Goal: Information Seeking & Learning: Learn about a topic

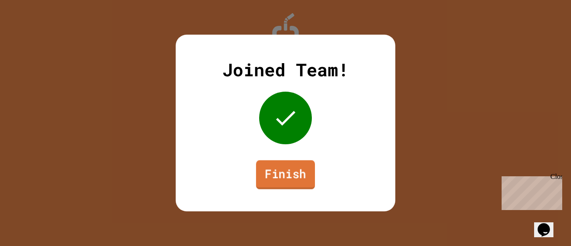
click at [278, 179] on link "Finish" at bounding box center [285, 174] width 59 height 29
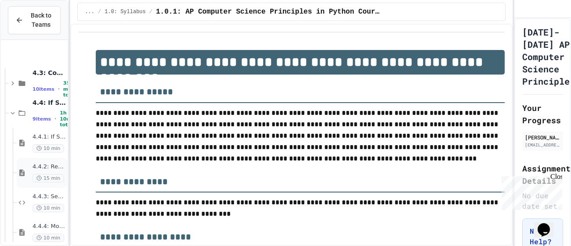
scroll to position [290, 0]
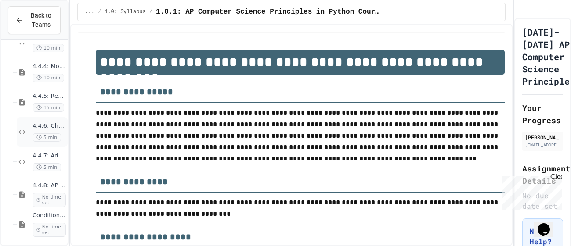
click at [37, 134] on span "5 min" at bounding box center [46, 138] width 29 height 8
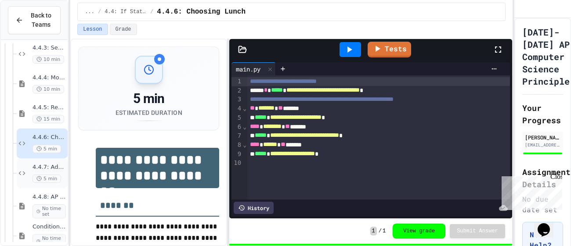
scroll to position [290, 0]
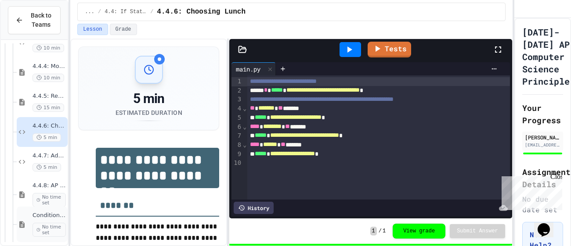
click at [43, 218] on span "Conditional Exercise Problems" at bounding box center [48, 215] width 33 height 7
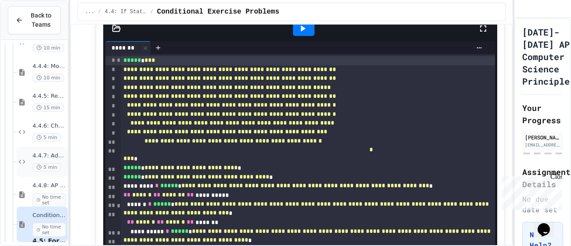
scroll to position [319, 0]
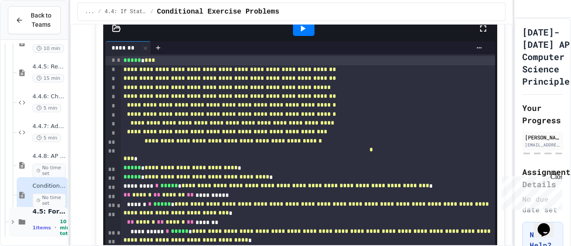
click at [50, 217] on div "4.5: For Loops 1 items • 10 min total" at bounding box center [48, 222] width 33 height 29
click at [46, 229] on div "1 items • 10 min total" at bounding box center [48, 228] width 33 height 18
click at [28, 221] on div "4.5: For Loops 1 items • 10 min total" at bounding box center [38, 222] width 59 height 30
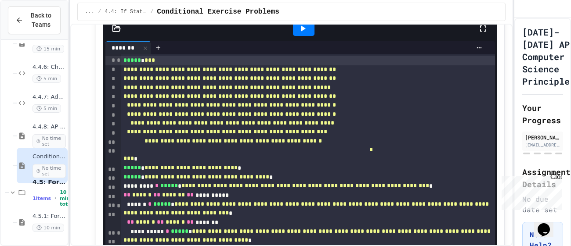
click at [28, 221] on div "4.5.1: For Loops 10 min" at bounding box center [42, 223] width 51 height 30
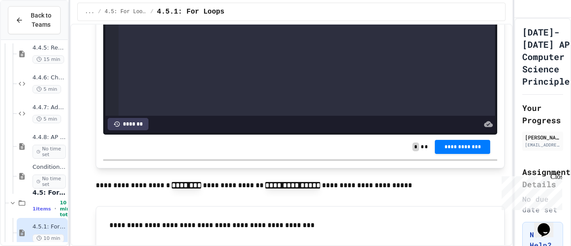
scroll to position [2000, 0]
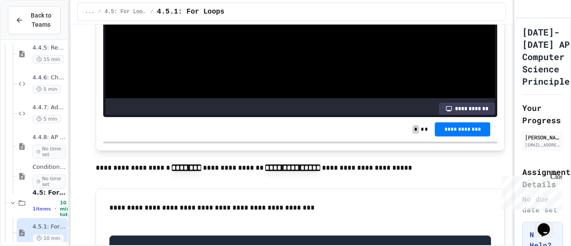
scroll to position [2009, 0]
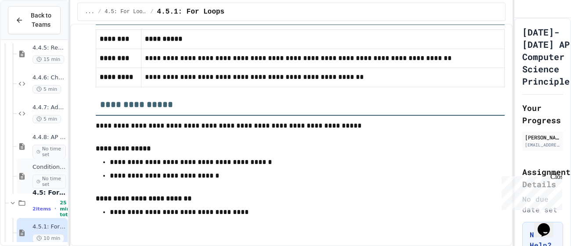
scroll to position [379, 0]
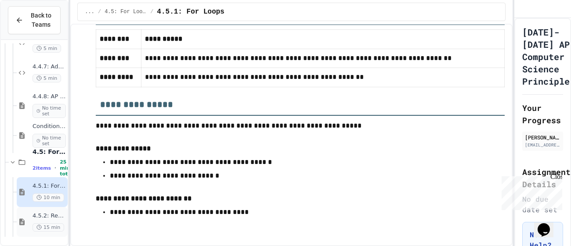
click at [24, 216] on div "4.5.2: Review - For Loops 15 min" at bounding box center [42, 222] width 51 height 30
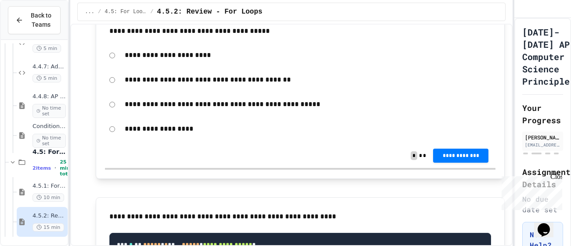
scroll to position [207, 0]
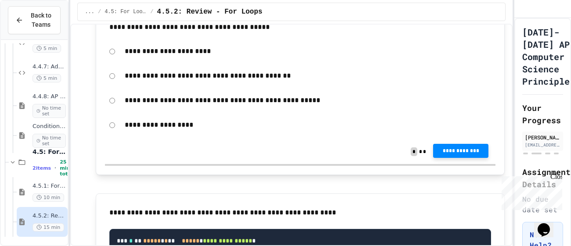
click at [461, 154] on span "**********" at bounding box center [460, 151] width 41 height 7
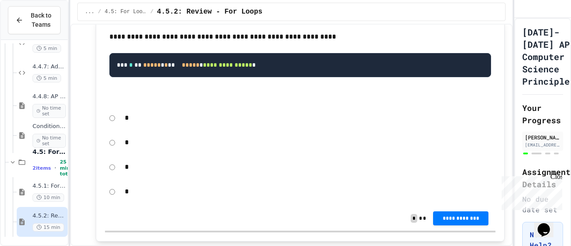
scroll to position [386, 0]
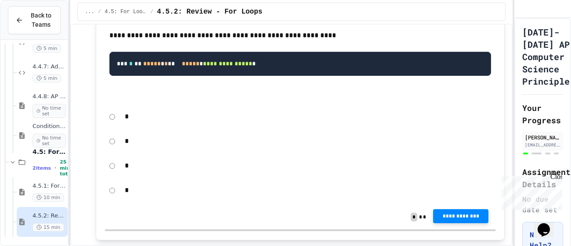
click at [454, 220] on span "**********" at bounding box center [460, 216] width 41 height 7
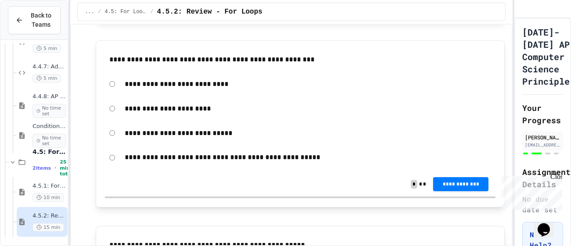
scroll to position [601, 0]
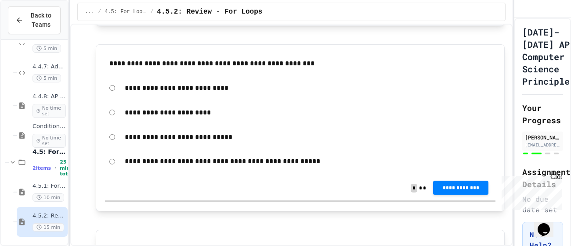
click at [472, 192] on span "**********" at bounding box center [460, 188] width 41 height 7
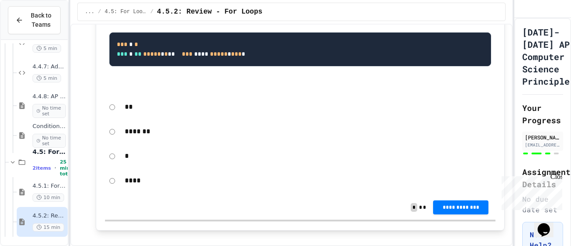
scroll to position [836, 0]
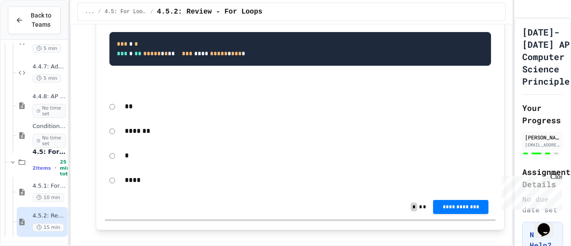
click at [124, 166] on div "*" at bounding box center [307, 156] width 375 height 20
click at [116, 166] on div "*" at bounding box center [300, 156] width 390 height 20
click at [473, 210] on span "**********" at bounding box center [460, 206] width 41 height 7
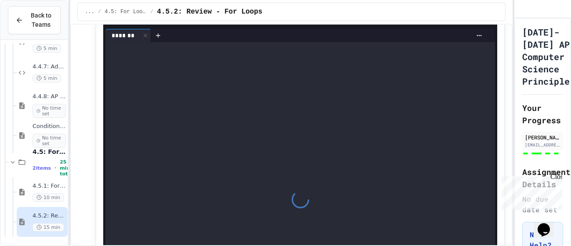
scroll to position [1237, 0]
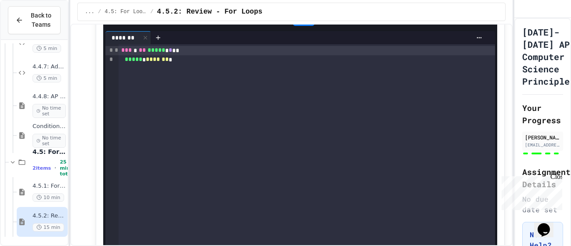
click at [297, 24] on icon at bounding box center [302, 18] width 11 height 11
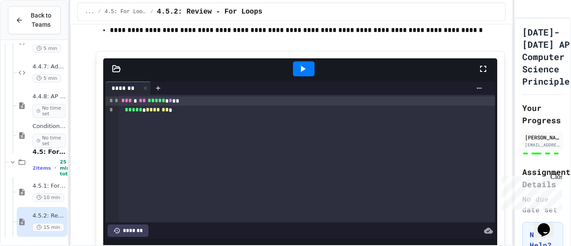
scroll to position [1182, 0]
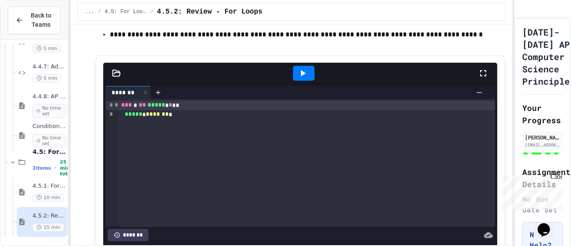
click at [302, 76] on icon at bounding box center [303, 73] width 5 height 6
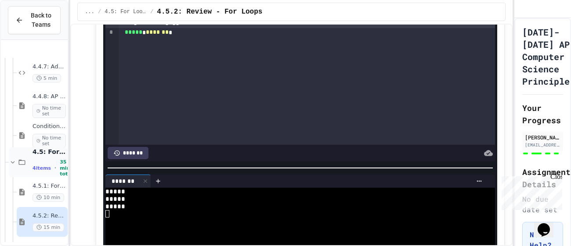
scroll to position [439, 0]
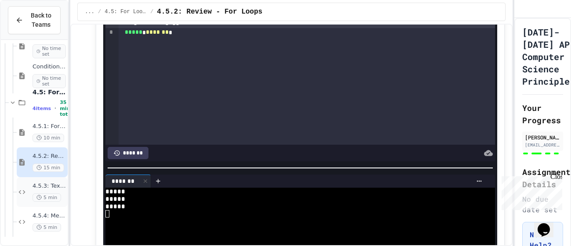
click at [52, 184] on span "4.5.3: Text Generator" at bounding box center [48, 186] width 33 height 7
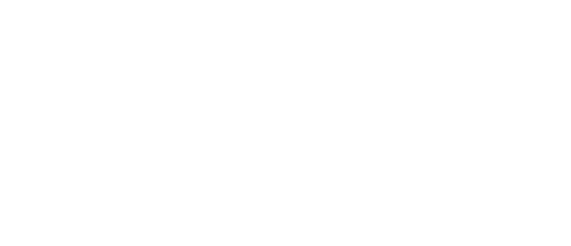
scroll to position [428, 0]
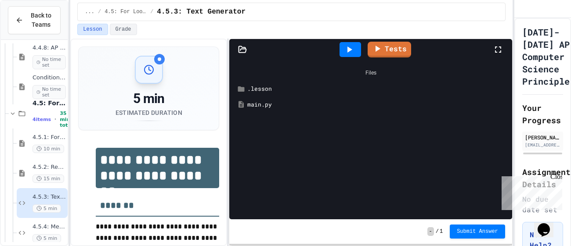
click at [251, 99] on div "main.py" at bounding box center [371, 105] width 274 height 16
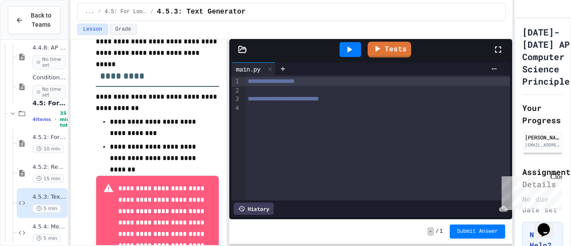
scroll to position [193, 0]
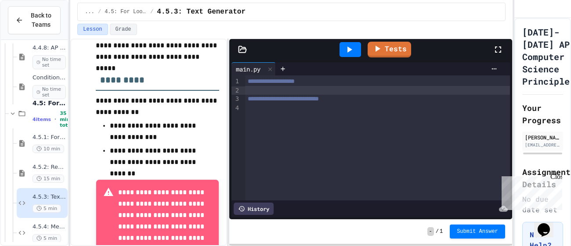
click at [318, 88] on div at bounding box center [377, 90] width 265 height 9
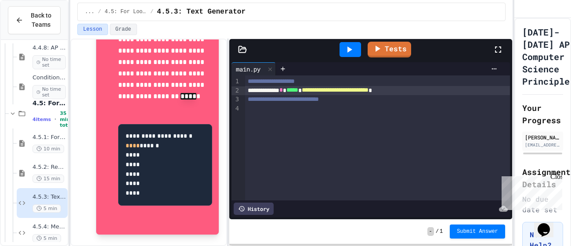
scroll to position [381, 0]
click at [29, 167] on div "4.5.2: Review - For Loops 15 min" at bounding box center [42, 174] width 51 height 30
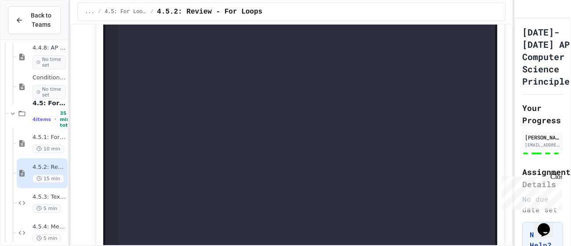
scroll to position [1279, 0]
click at [49, 203] on div "4.5.3: Text Generator 5 min" at bounding box center [48, 203] width 33 height 19
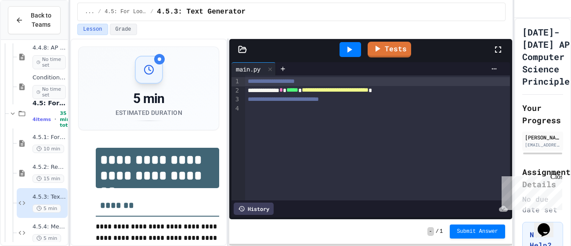
click at [347, 109] on div at bounding box center [377, 108] width 265 height 9
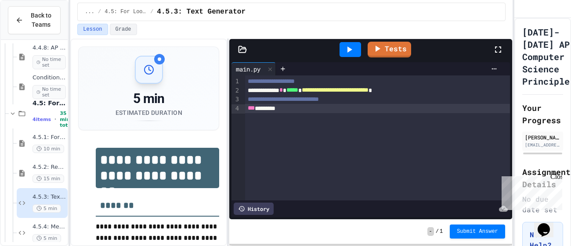
click at [281, 92] on div "**********" at bounding box center [377, 90] width 265 height 9
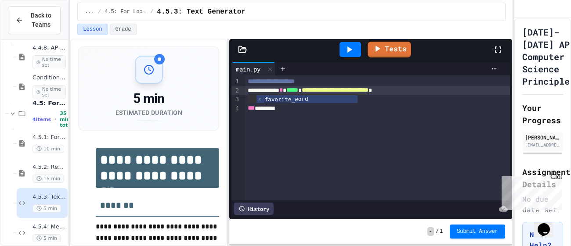
click at [303, 112] on div "*** ********" at bounding box center [377, 108] width 265 height 9
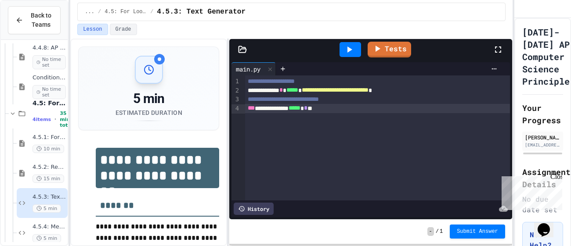
click at [357, 51] on div at bounding box center [350, 49] width 22 height 15
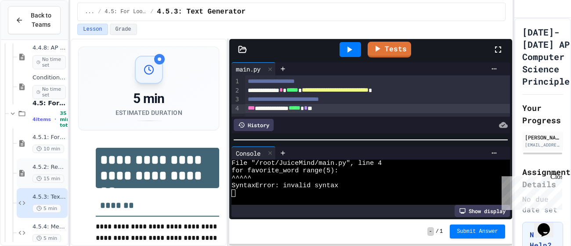
click at [34, 172] on div "4.5.2: Review - For Loops 15 min" at bounding box center [48, 173] width 33 height 19
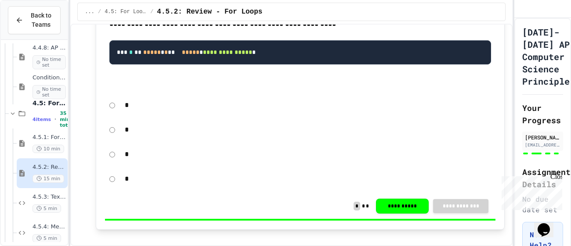
scroll to position [397, 0]
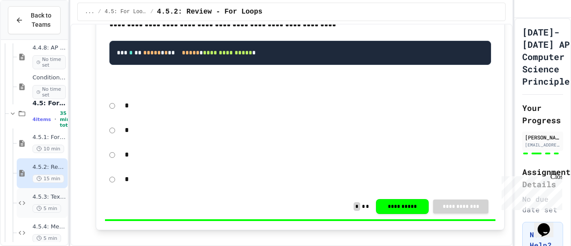
click at [57, 199] on span "4.5.3: Text Generator" at bounding box center [48, 197] width 33 height 7
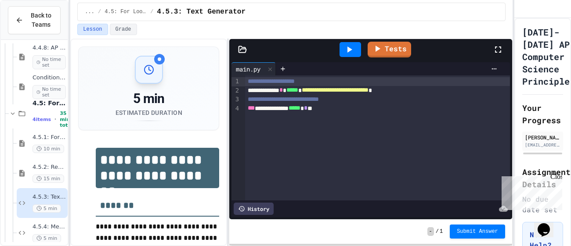
click at [310, 109] on div "**********" at bounding box center [377, 108] width 265 height 9
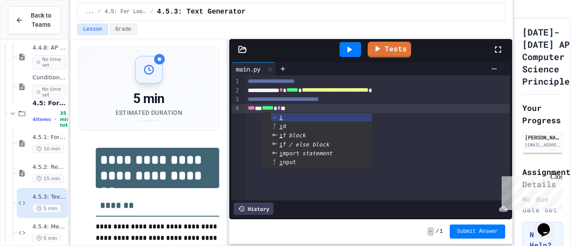
click at [347, 107] on div "*** * ***** * * **" at bounding box center [377, 108] width 265 height 9
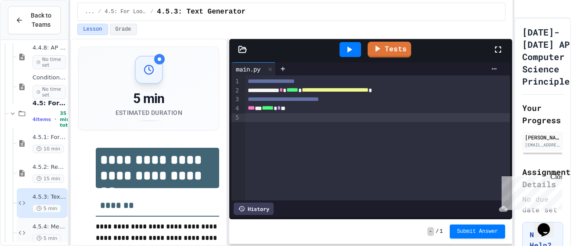
click at [55, 227] on span "4.5.4: Mean" at bounding box center [48, 227] width 33 height 7
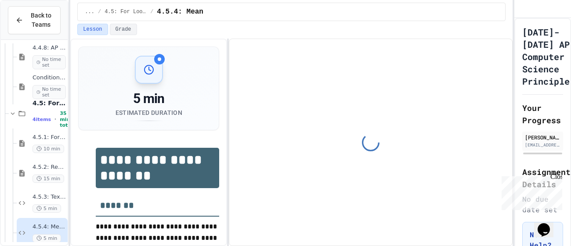
click at [56, 211] on span "5 min" at bounding box center [46, 209] width 29 height 8
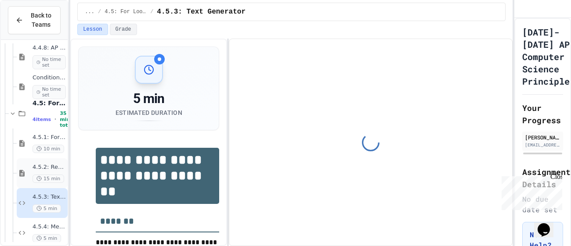
click at [55, 183] on span "15 min" at bounding box center [48, 179] width 32 height 8
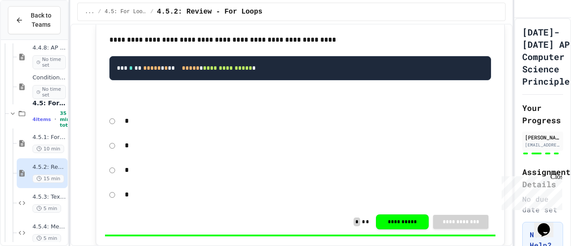
scroll to position [404, 0]
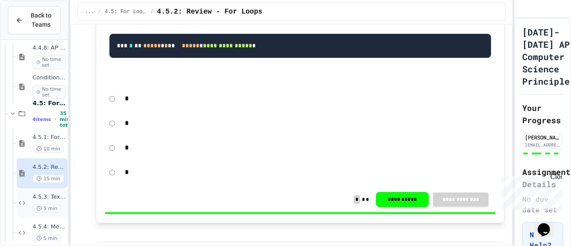
click at [48, 201] on span "4.5.3: Text Generator" at bounding box center [48, 197] width 33 height 7
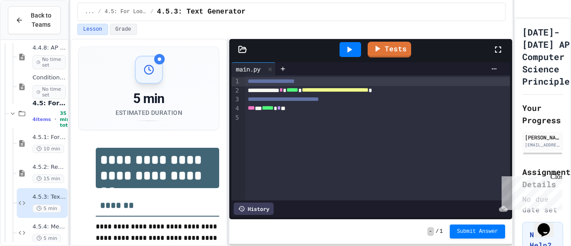
click at [267, 110] on div "*** * ***** * * **" at bounding box center [377, 108] width 265 height 9
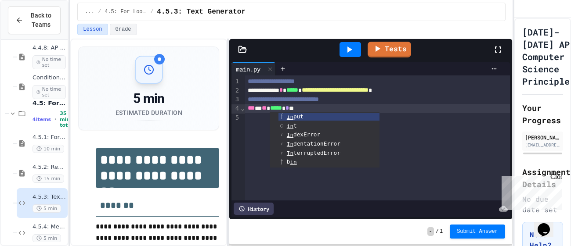
click at [313, 112] on ul "in put in t In dexError In dentationError In terruptedError b in m in pr in t W…" at bounding box center [325, 140] width 110 height 56
click at [315, 110] on div "*** * ** ***** * * **" at bounding box center [377, 108] width 265 height 9
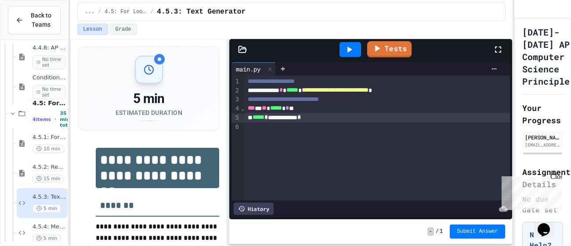
click at [353, 51] on icon at bounding box center [349, 49] width 11 height 11
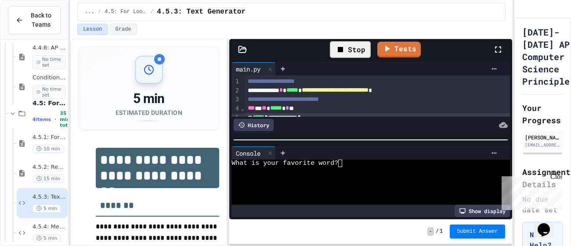
click at [347, 173] on div at bounding box center [365, 170] width 269 height 7
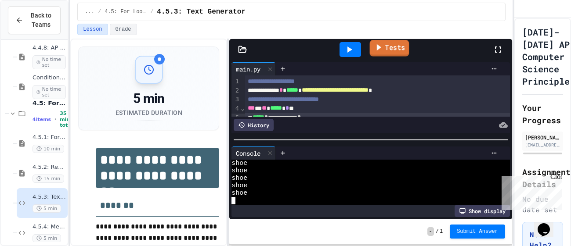
click at [390, 47] on link "Tests" at bounding box center [390, 48] width 40 height 17
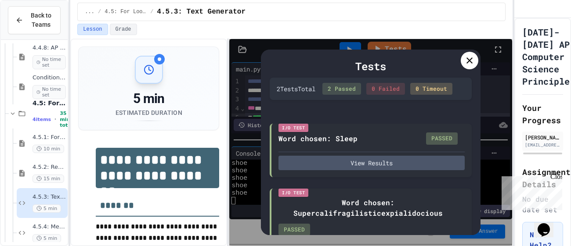
scroll to position [39, 0]
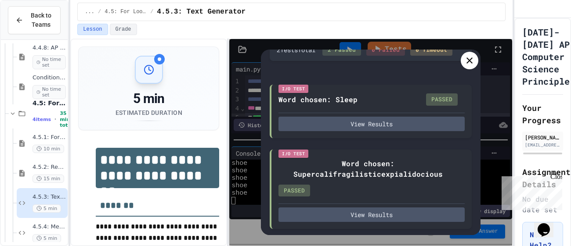
click at [470, 67] on div at bounding box center [470, 61] width 18 height 18
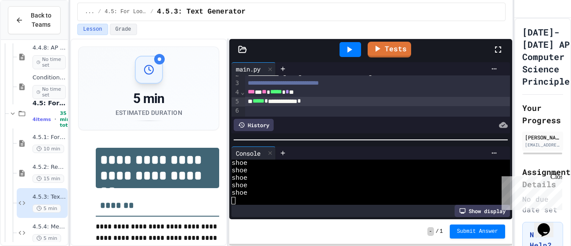
scroll to position [398, 0]
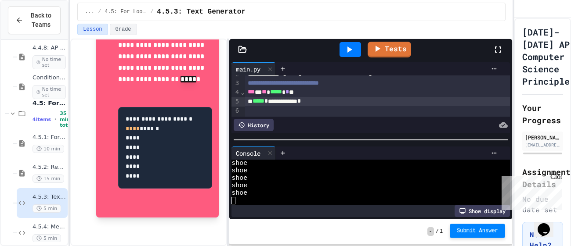
click at [493, 235] on span "Submit Answer" at bounding box center [477, 230] width 41 height 7
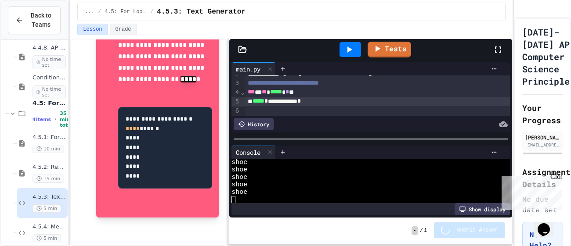
scroll to position [15, 0]
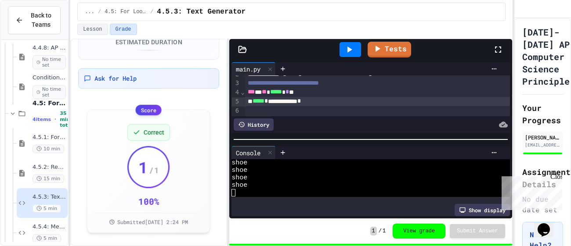
scroll to position [69, 0]
click at [40, 83] on div "Conditional Exercise Problems No time set" at bounding box center [48, 86] width 33 height 25
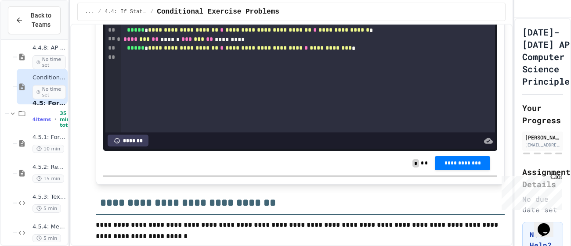
scroll to position [664, 0]
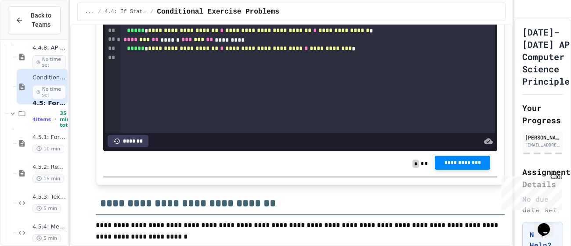
click at [449, 166] on span "**********" at bounding box center [462, 162] width 41 height 7
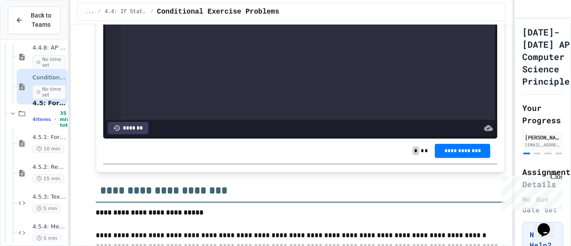
scroll to position [1364, 0]
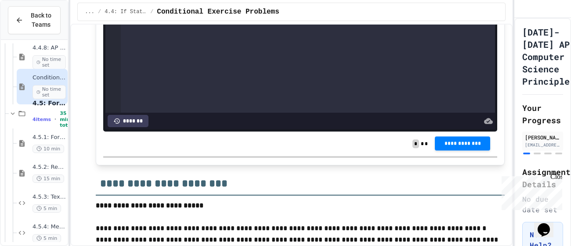
click at [457, 147] on span "**********" at bounding box center [462, 143] width 41 height 7
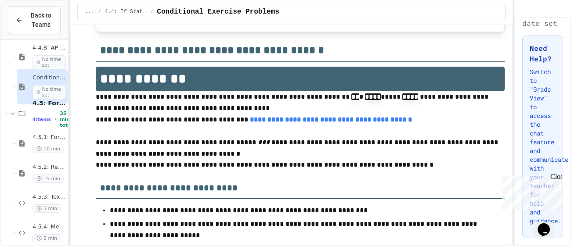
scroll to position [2224, 0]
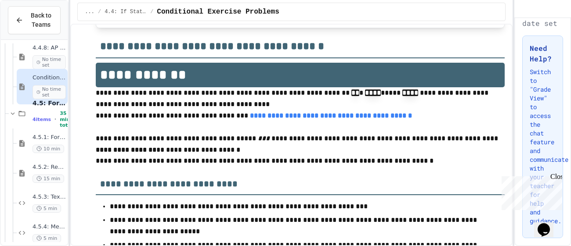
click at [470, 13] on button "**********" at bounding box center [462, 6] width 55 height 14
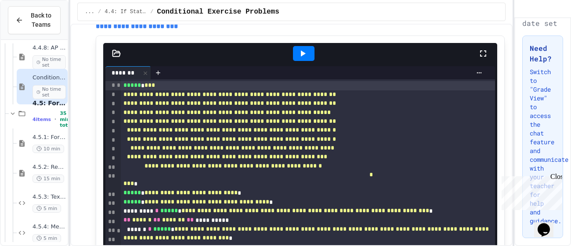
scroll to position [2858, 0]
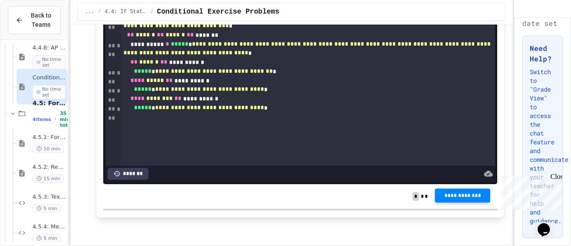
click at [453, 199] on span "**********" at bounding box center [462, 195] width 41 height 7
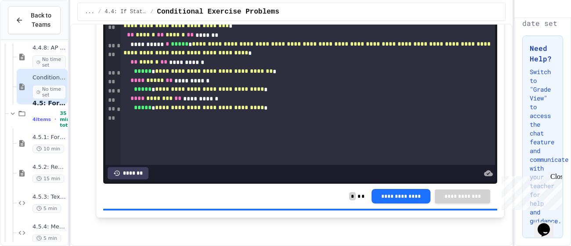
click at [27, 228] on div "4.5.4: Mean 5 min" at bounding box center [42, 233] width 51 height 30
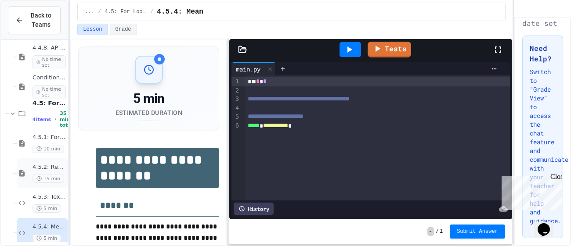
click at [40, 175] on span "15 min" at bounding box center [48, 179] width 32 height 8
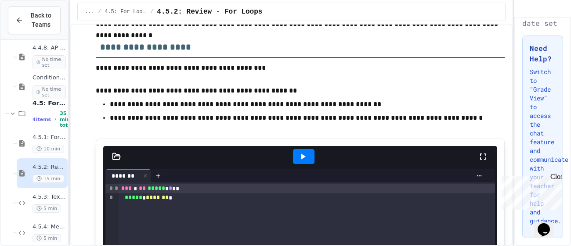
scroll to position [1097, 0]
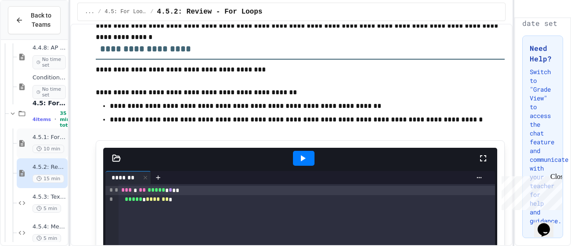
click at [58, 143] on div "4.5.1: For Loops 10 min" at bounding box center [48, 143] width 33 height 19
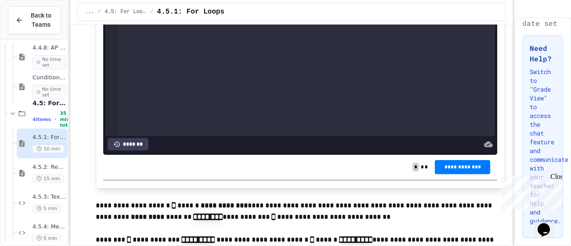
scroll to position [2701, 0]
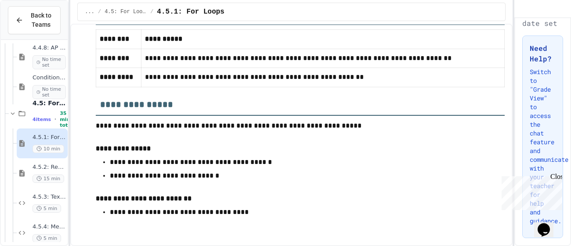
scroll to position [3922, 0]
click at [57, 233] on div "4.5.4: Mean 5 min" at bounding box center [48, 233] width 33 height 19
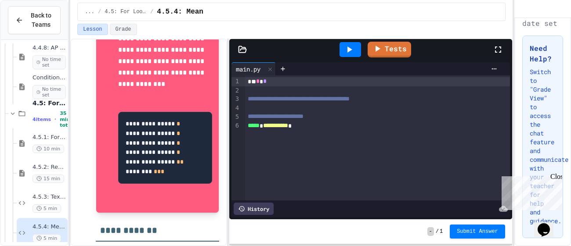
scroll to position [651, 0]
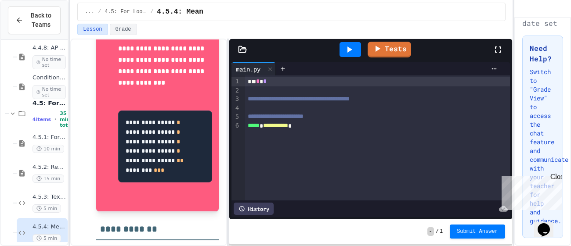
click at [283, 91] on div at bounding box center [377, 91] width 265 height 9
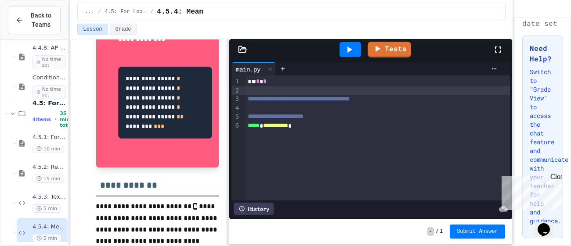
scroll to position [713, 0]
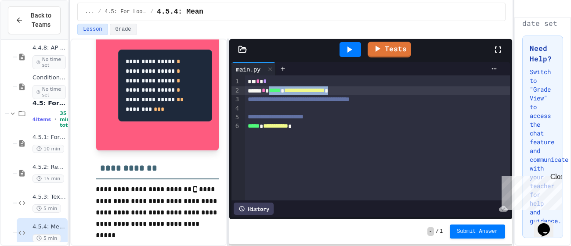
drag, startPoint x: 276, startPoint y: 90, endPoint x: 370, endPoint y: 94, distance: 94.0
click at [370, 94] on div "**********" at bounding box center [377, 91] width 265 height 9
copy div "**********"
click at [370, 94] on div "**********" at bounding box center [377, 91] width 265 height 9
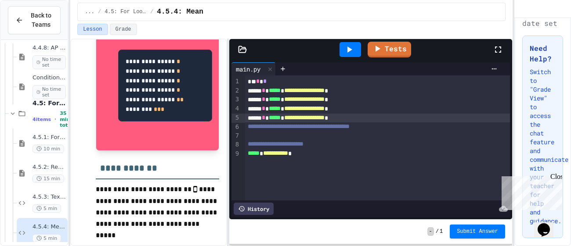
click at [428, 117] on div "**********" at bounding box center [377, 118] width 265 height 9
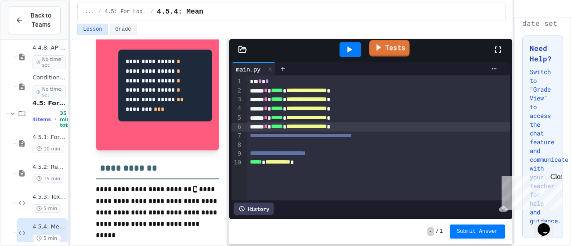
click at [384, 44] on link "Tests" at bounding box center [389, 48] width 40 height 17
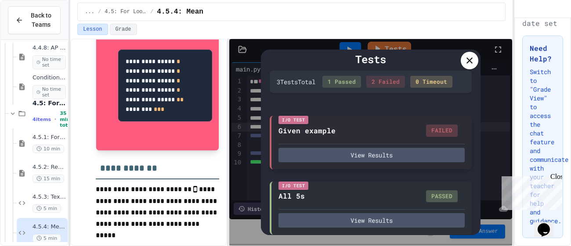
scroll to position [5, 0]
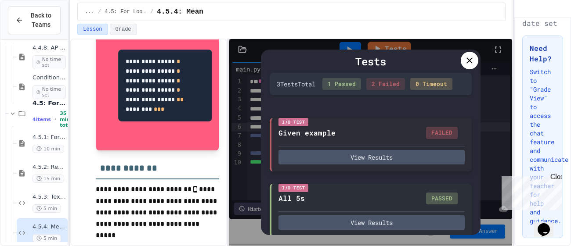
click at [374, 164] on div "I/O Test Given example FAILED View Results" at bounding box center [371, 145] width 202 height 54
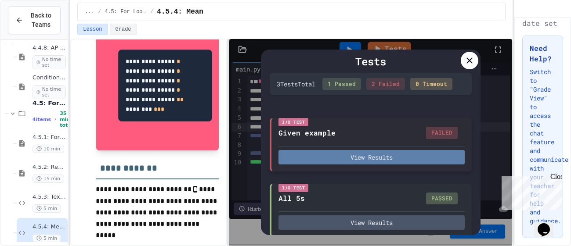
click at [372, 161] on button "View Results" at bounding box center [371, 157] width 186 height 14
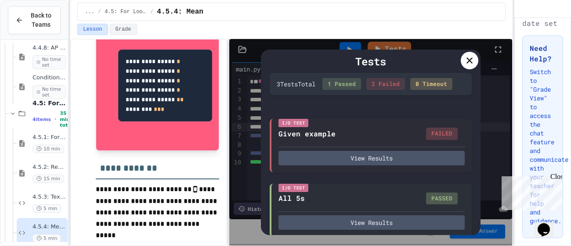
click at [469, 58] on icon at bounding box center [469, 60] width 11 height 11
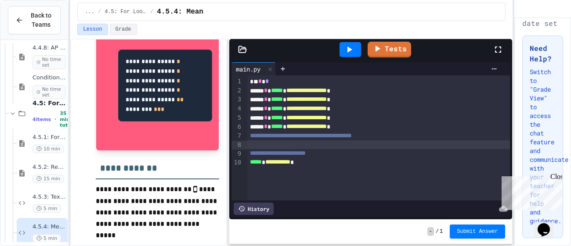
click at [382, 148] on div at bounding box center [378, 145] width 263 height 9
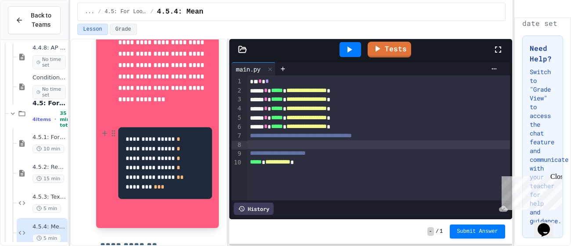
scroll to position [631, 0]
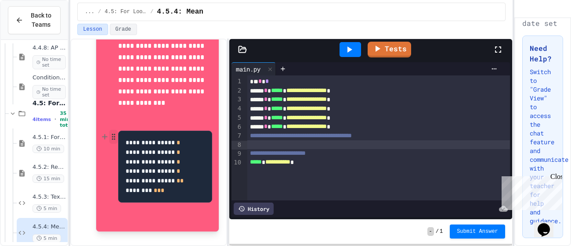
click at [115, 135] on icon "button" at bounding box center [114, 137] width 8 height 9
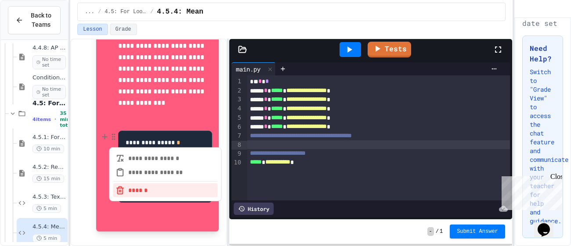
click at [132, 115] on p at bounding box center [165, 114] width 94 height 11
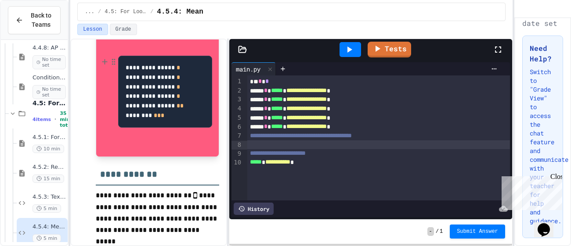
scroll to position [707, 0]
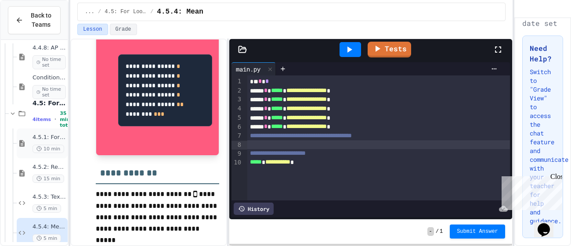
click at [53, 145] on span "10 min" at bounding box center [48, 149] width 32 height 8
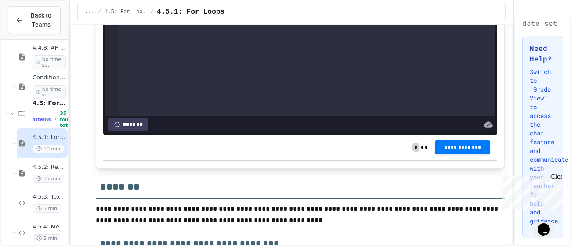
scroll to position [3320, 0]
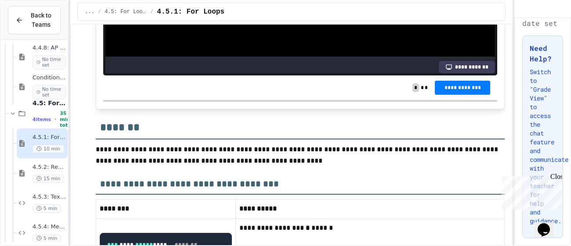
scroll to position [3382, 0]
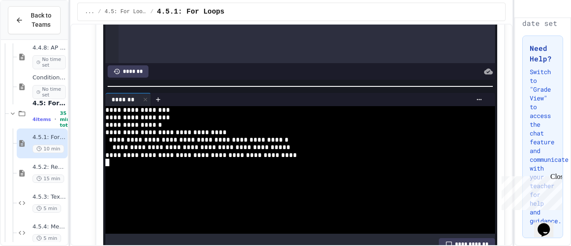
scroll to position [3199, 0]
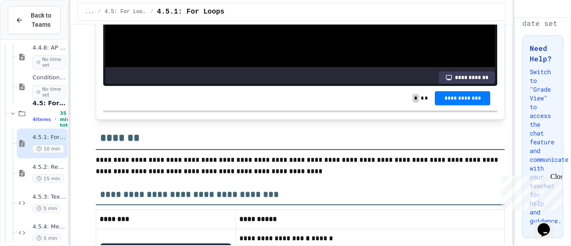
scroll to position [3403, 0]
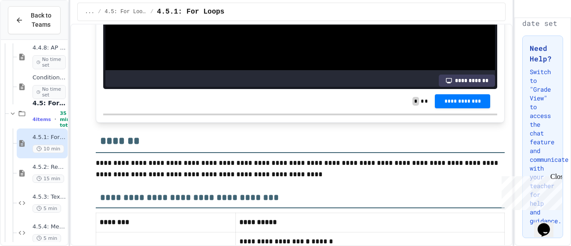
scroll to position [3363, 0]
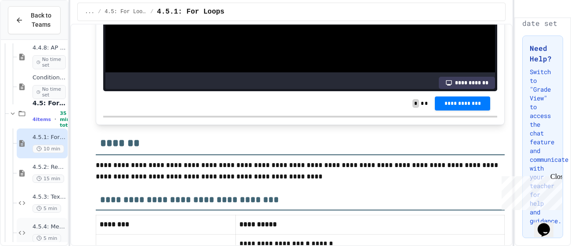
click at [62, 235] on div "5 min" at bounding box center [48, 239] width 33 height 8
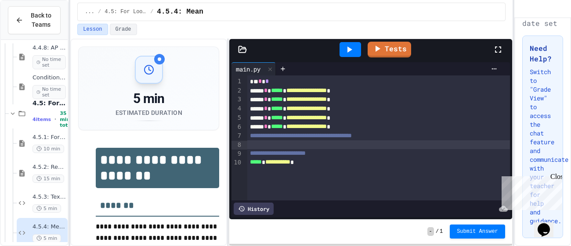
click at [281, 142] on div at bounding box center [378, 145] width 263 height 9
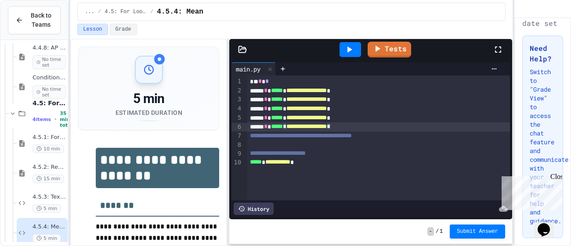
click at [378, 126] on div "**********" at bounding box center [378, 127] width 263 height 9
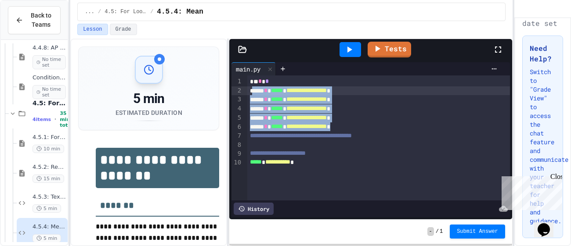
drag, startPoint x: 378, startPoint y: 126, endPoint x: 253, endPoint y: 92, distance: 130.1
click at [253, 92] on div "**********" at bounding box center [378, 138] width 263 height 125
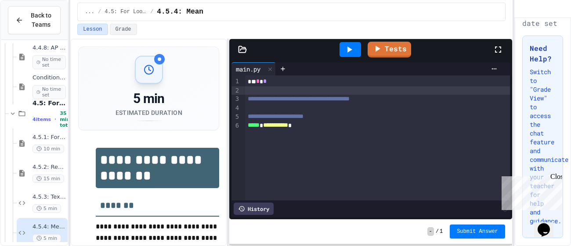
click at [272, 105] on div at bounding box center [377, 108] width 265 height 9
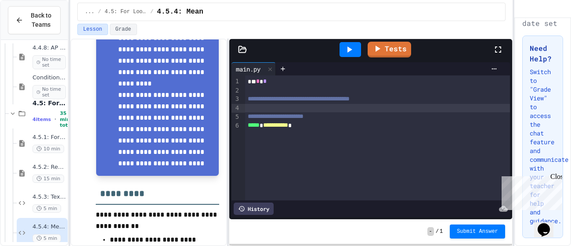
scroll to position [286, 0]
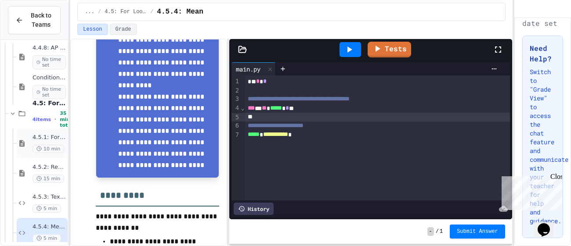
click at [41, 141] on div "4.5.1: For Loops 10 min" at bounding box center [48, 143] width 33 height 19
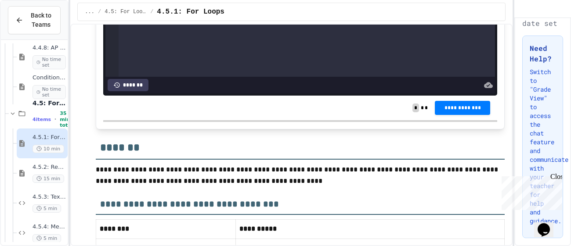
scroll to position [439, 0]
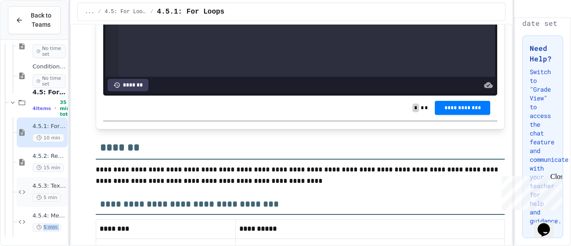
drag, startPoint x: 33, startPoint y: 229, endPoint x: 66, endPoint y: 180, distance: 59.2
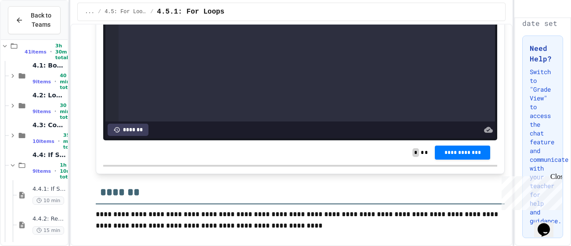
scroll to position [75, 0]
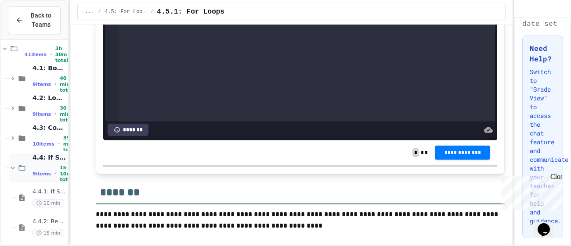
click at [37, 167] on div "9 items • 1h 10m total" at bounding box center [48, 174] width 33 height 18
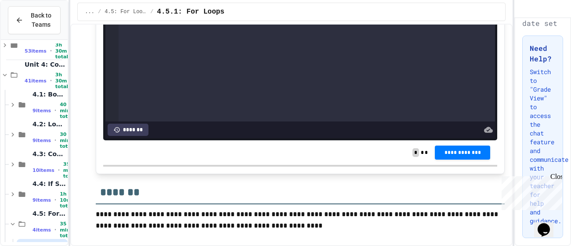
scroll to position [0, 0]
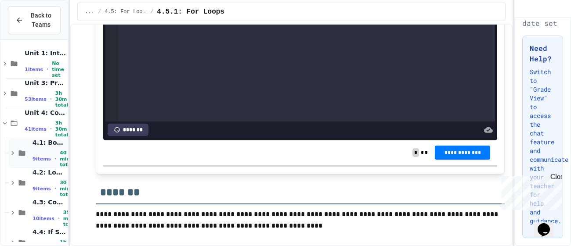
click at [40, 156] on span "9 items" at bounding box center [41, 159] width 18 height 6
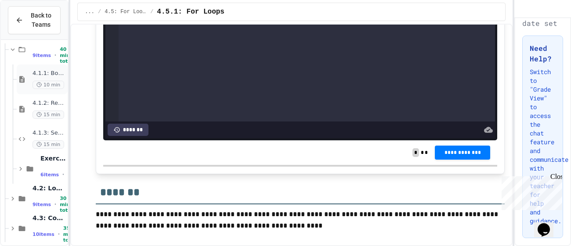
scroll to position [112, 0]
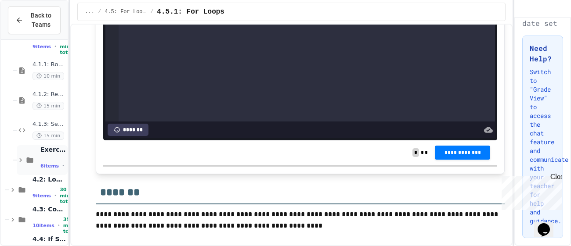
click at [40, 160] on div "Exercise - Booleans 6 items • No time set" at bounding box center [42, 160] width 51 height 30
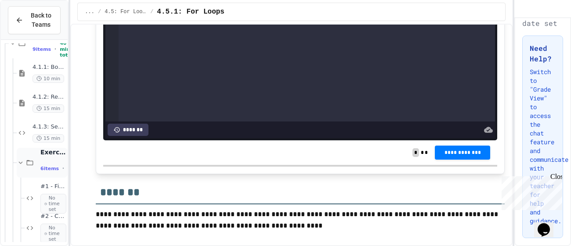
click at [35, 164] on icon at bounding box center [30, 163] width 11 height 8
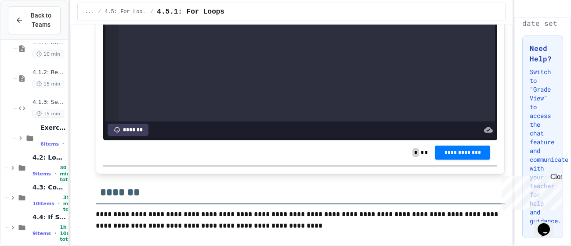
scroll to position [137, 0]
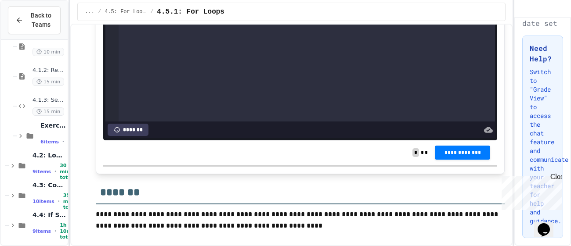
click at [35, 164] on div "9 items • 30 min total" at bounding box center [48, 172] width 33 height 18
click at [38, 191] on span "4.2.1: Logical Operators" at bounding box center [48, 189] width 33 height 7
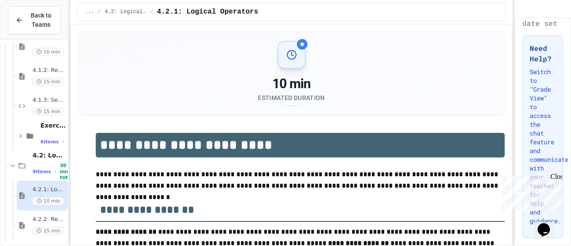
scroll to position [398, 0]
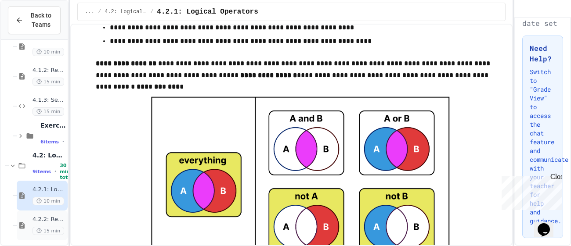
click at [54, 215] on div "4.2.2: Review - Logical Operators 15 min" at bounding box center [42, 226] width 51 height 30
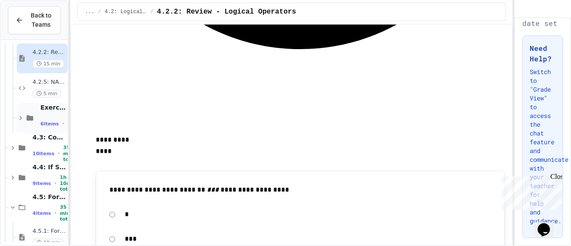
scroll to position [307, 0]
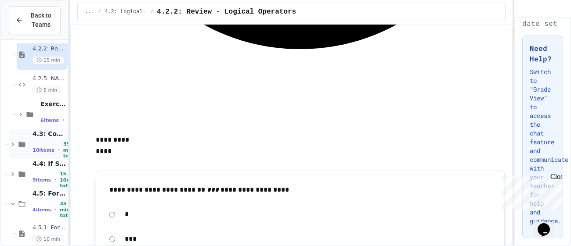
click at [63, 147] on span "35 min total" at bounding box center [69, 150] width 13 height 18
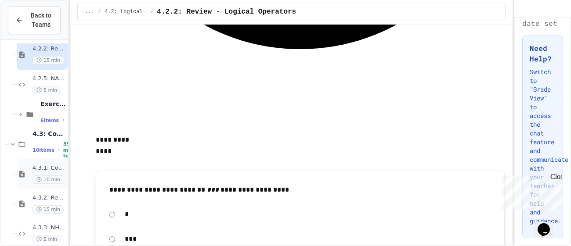
click at [50, 167] on span "4.3.1: Comparison Operators" at bounding box center [48, 168] width 33 height 7
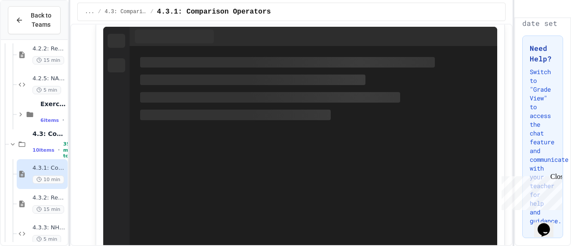
scroll to position [1845, 0]
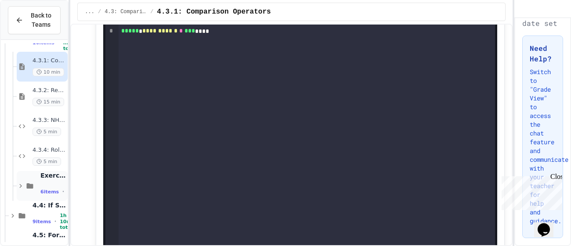
click at [46, 193] on span "6 items" at bounding box center [49, 192] width 18 height 6
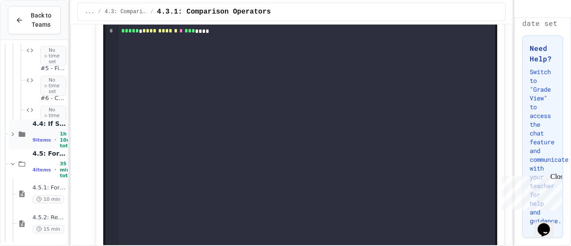
scroll to position [685, 0]
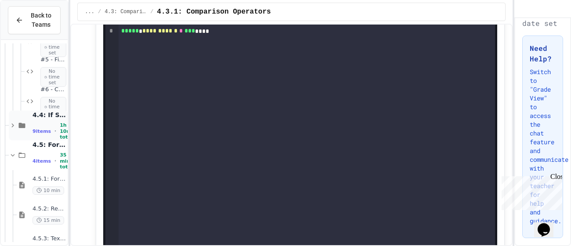
click at [47, 120] on div "4.4: If Statements 9 items • 1h 10m total" at bounding box center [48, 125] width 33 height 29
click at [40, 157] on span "10 min" at bounding box center [48, 161] width 32 height 8
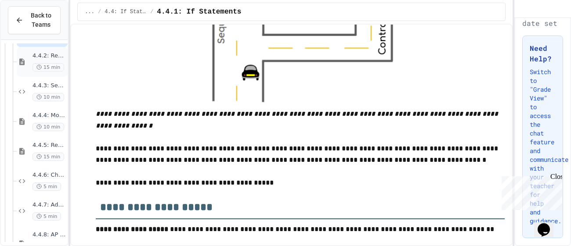
scroll to position [819, 0]
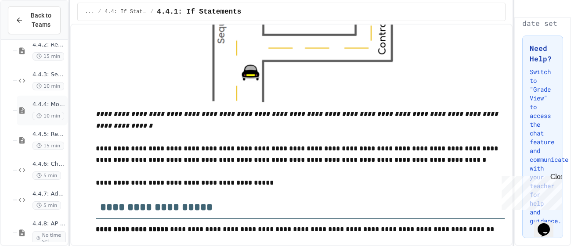
click at [47, 102] on span "4.4.4: More than Two Choices" at bounding box center [48, 104] width 33 height 7
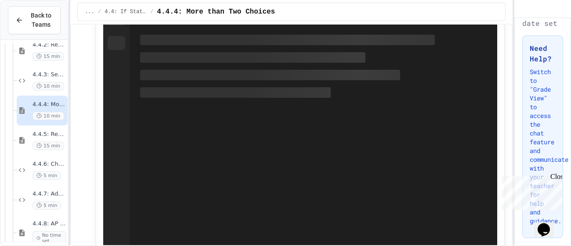
scroll to position [327, 0]
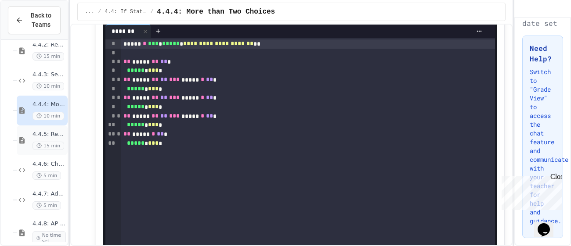
click at [35, 142] on span "15 min" at bounding box center [48, 146] width 32 height 8
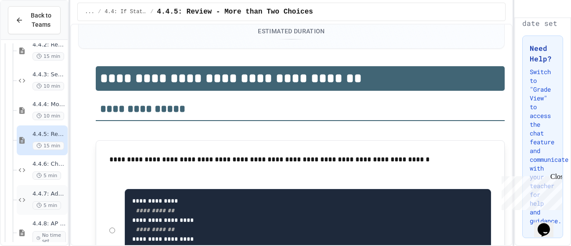
scroll to position [107, 0]
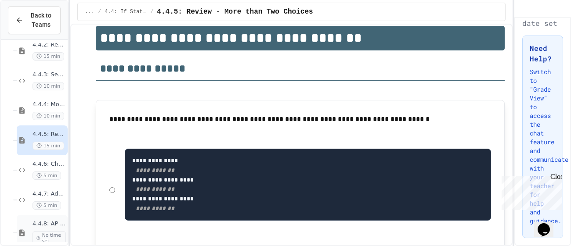
click at [32, 228] on div "4.4.8: AP Practice - If Statements No time set" at bounding box center [48, 232] width 33 height 25
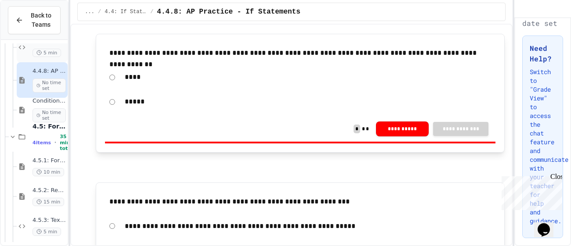
scroll to position [988, 0]
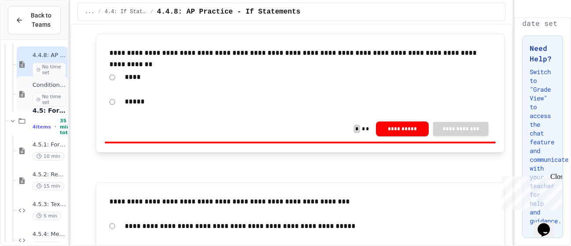
click at [22, 100] on div "Conditional Exercise Problems No time set" at bounding box center [42, 94] width 51 height 36
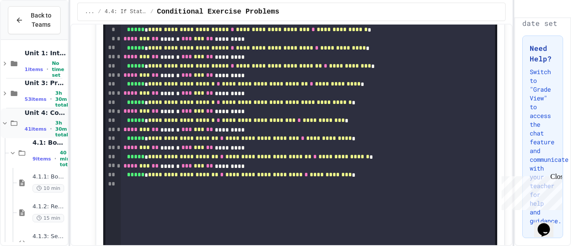
click at [26, 120] on div "Unit 4: Control Structures 41 items • 3h 30m total" at bounding box center [45, 123] width 41 height 29
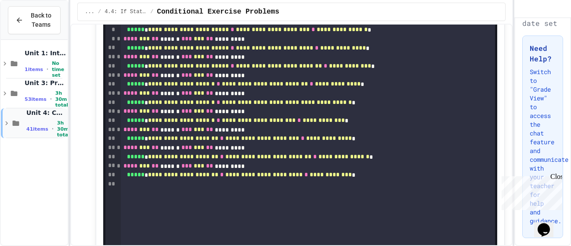
click at [22, 116] on div "Unit 4: Control Structures 41 items • 3h 30m total" at bounding box center [34, 123] width 67 height 30
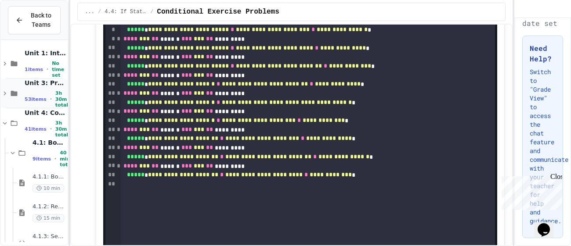
click at [16, 98] on div "Unit 3: Programming with Python 53 items • 3h 30m total" at bounding box center [34, 94] width 67 height 30
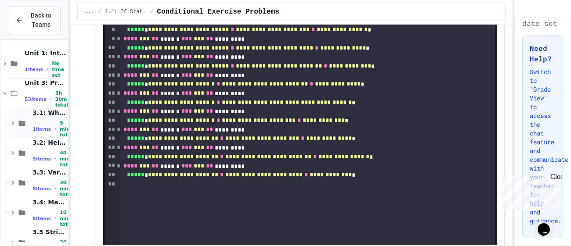
click at [29, 131] on div "3.1: What is Code? 1 items • 5 min total" at bounding box center [38, 123] width 59 height 30
click at [28, 150] on div "3.1.3: The JuiceMind IDE 5 min" at bounding box center [42, 153] width 51 height 30
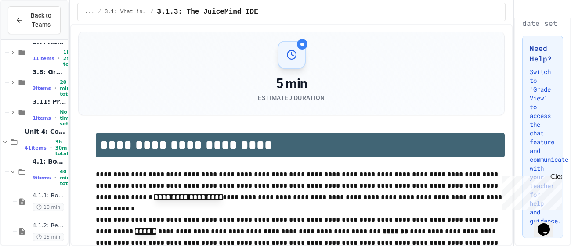
scroll to position [284, 0]
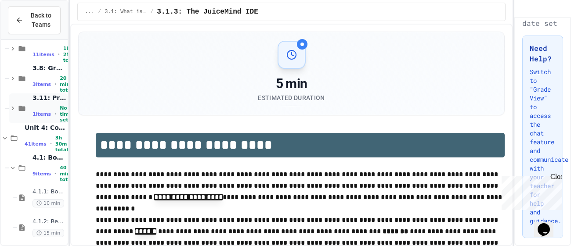
click at [36, 112] on span "1 items" at bounding box center [41, 115] width 18 height 6
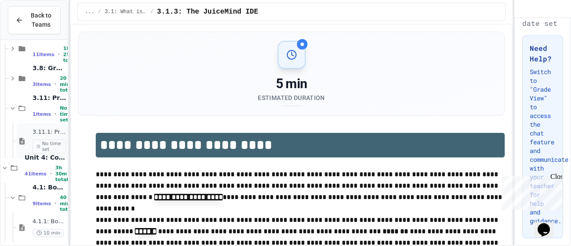
click at [40, 131] on span "3.11.1: Programming with Python Exam" at bounding box center [48, 132] width 33 height 7
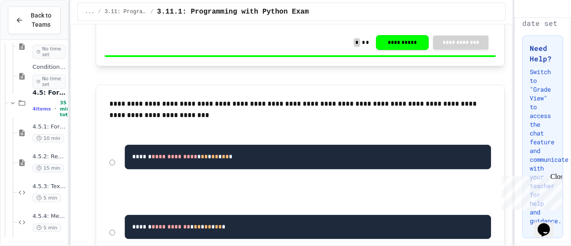
scroll to position [261, 0]
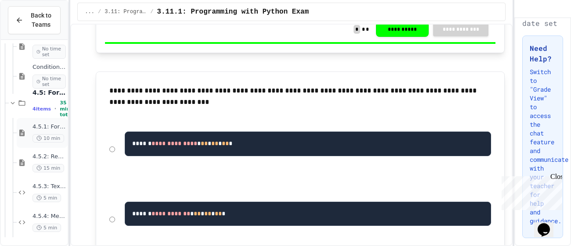
click at [40, 136] on icon at bounding box center [38, 138] width 5 height 5
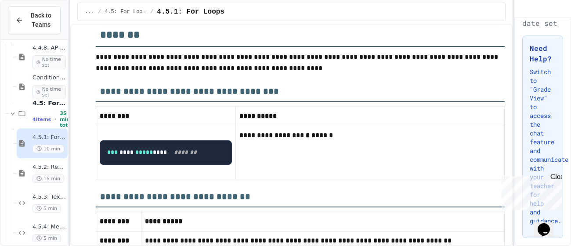
scroll to position [3469, 0]
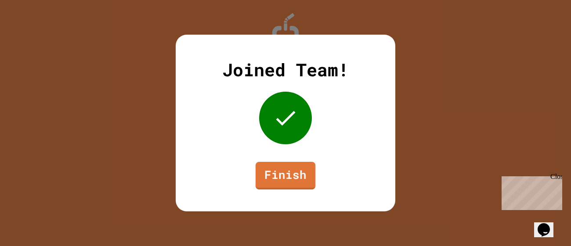
click at [292, 177] on link "Finish" at bounding box center [286, 176] width 60 height 28
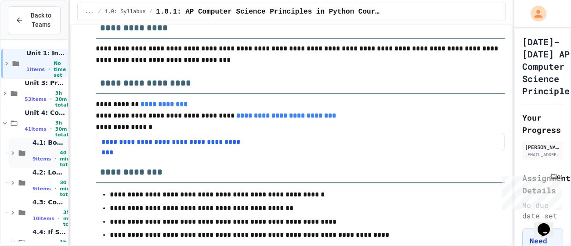
scroll to position [439, 0]
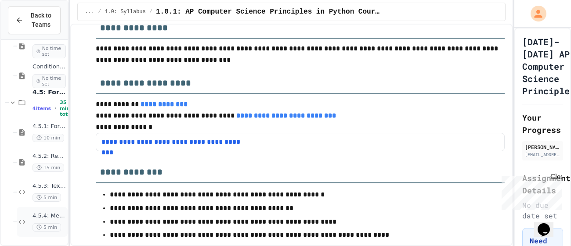
click at [47, 215] on span "4.5.4: Mean" at bounding box center [48, 216] width 33 height 7
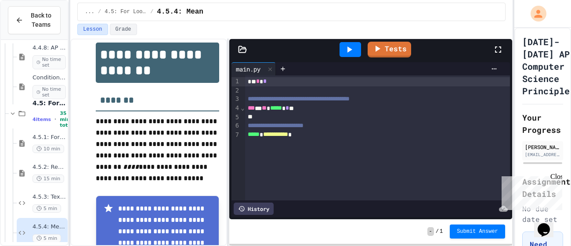
scroll to position [105, 0]
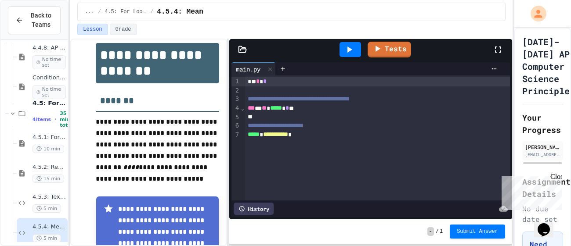
click at [306, 110] on div "*** * ** ***** * * **" at bounding box center [377, 108] width 265 height 9
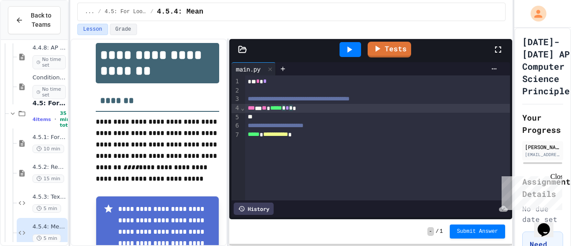
click at [320, 111] on div "*** * ** ***** * * * *" at bounding box center [377, 108] width 265 height 9
click at [280, 116] on div at bounding box center [377, 117] width 265 height 9
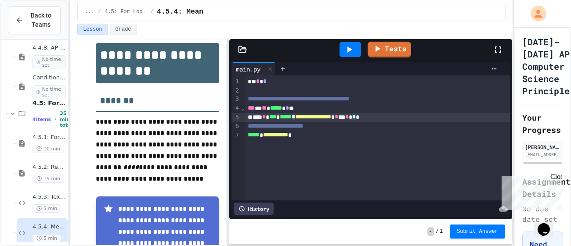
click at [385, 116] on div "**********" at bounding box center [377, 117] width 265 height 9
click at [414, 118] on div "**********" at bounding box center [377, 117] width 265 height 9
click at [344, 55] on div at bounding box center [350, 49] width 22 height 15
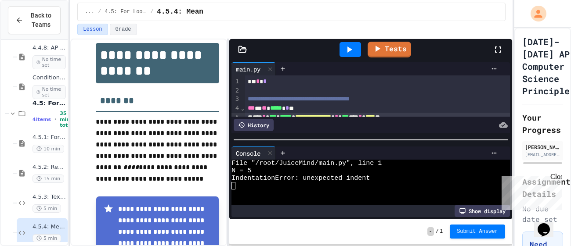
click at [257, 75] on div "main.py" at bounding box center [253, 68] width 44 height 13
click at [250, 78] on div "* * *" at bounding box center [377, 81] width 265 height 9
click at [255, 84] on div "* * *" at bounding box center [377, 81] width 265 height 9
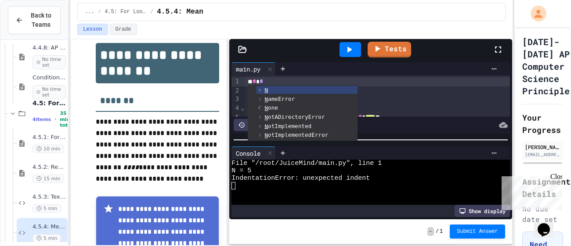
click at [343, 45] on div at bounding box center [350, 49] width 22 height 15
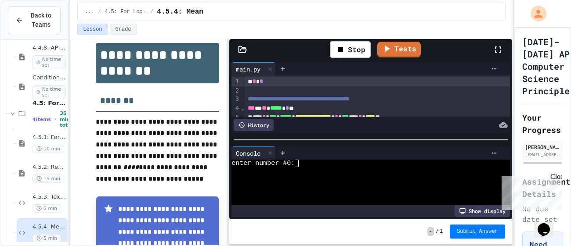
click at [352, 191] on div at bounding box center [365, 193] width 269 height 7
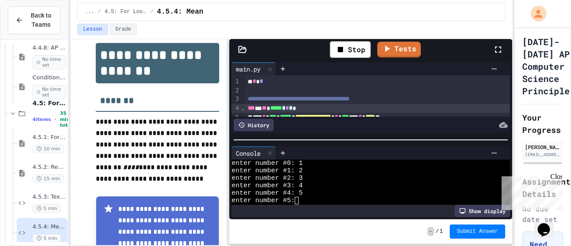
click at [308, 107] on div "*** * ** ***** * * * *" at bounding box center [377, 108] width 265 height 9
click at [354, 43] on div "Stop" at bounding box center [350, 49] width 41 height 17
click at [355, 47] on div at bounding box center [350, 49] width 22 height 15
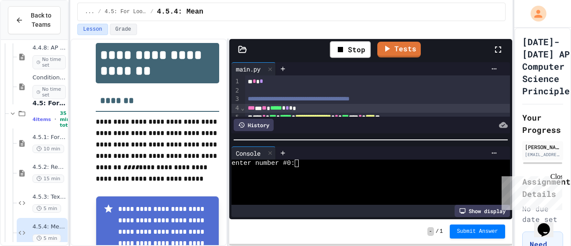
click at [365, 177] on div at bounding box center [365, 178] width 269 height 7
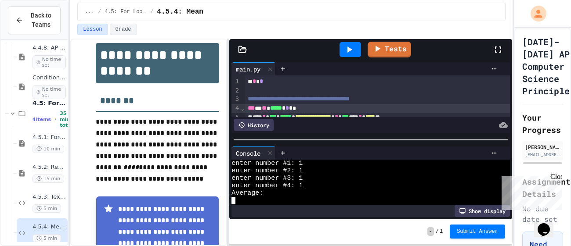
scroll to position [7, 0]
click at [270, 153] on icon at bounding box center [270, 153] width 6 height 6
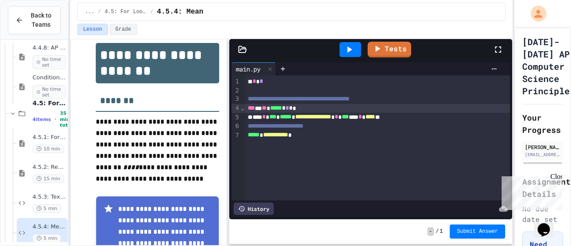
click at [461, 123] on div "**********" at bounding box center [377, 126] width 265 height 9
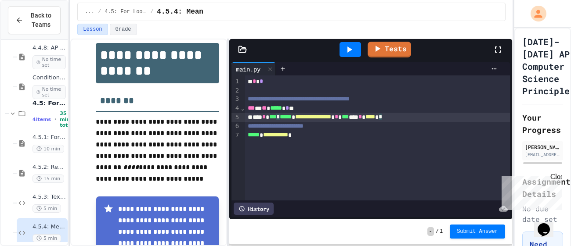
click at [461, 119] on div "**********" at bounding box center [377, 117] width 265 height 9
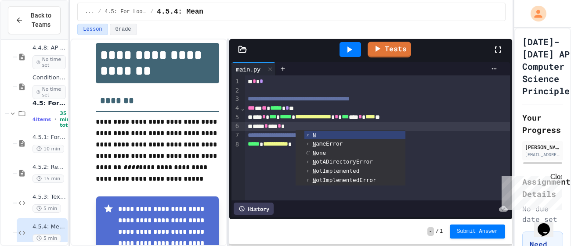
click at [288, 145] on span "**********" at bounding box center [275, 144] width 25 height 6
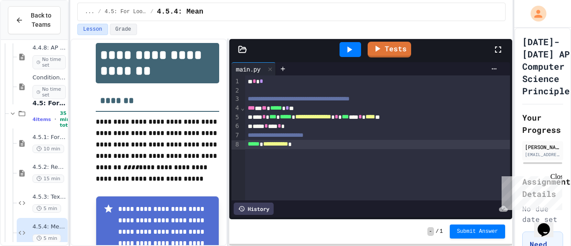
click at [288, 145] on span "**********" at bounding box center [275, 144] width 25 height 6
click at [355, 52] on div at bounding box center [350, 49] width 22 height 15
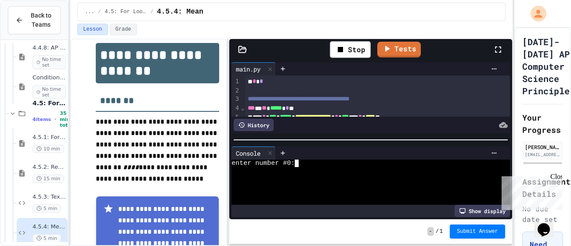
click at [353, 175] on div at bounding box center [365, 178] width 269 height 7
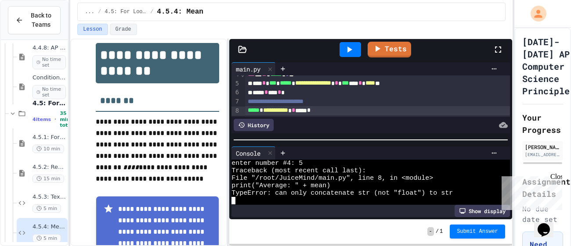
scroll to position [34, 0]
click at [321, 111] on div "**********" at bounding box center [377, 110] width 265 height 9
click at [339, 49] on div at bounding box center [350, 49] width 22 height 15
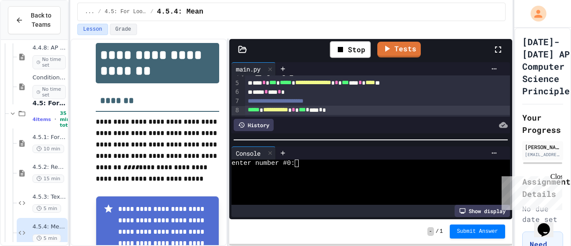
click at [371, 209] on div "Show display" at bounding box center [370, 211] width 278 height 12
click at [367, 201] on div at bounding box center [365, 200] width 269 height 7
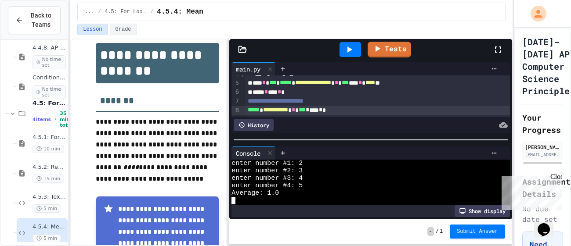
scroll to position [7, 0]
click at [348, 50] on icon at bounding box center [349, 50] width 5 height 6
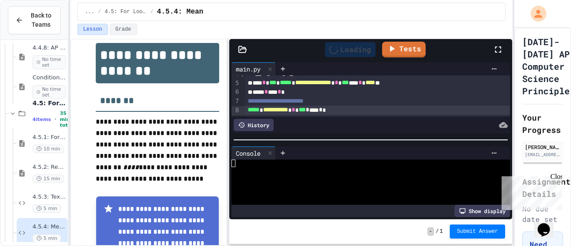
scroll to position [0, 0]
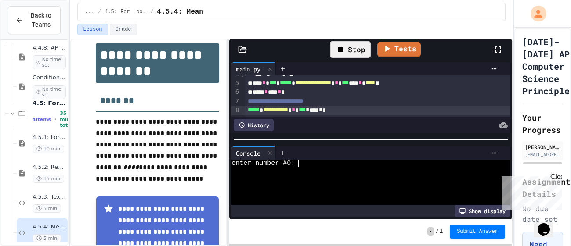
click at [358, 185] on div at bounding box center [365, 185] width 269 height 7
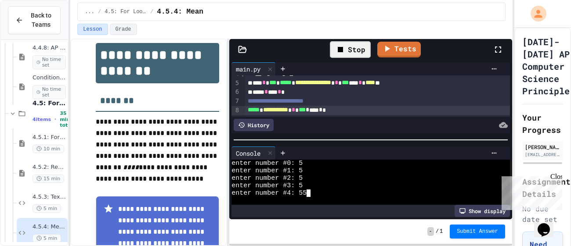
scroll to position [7, 0]
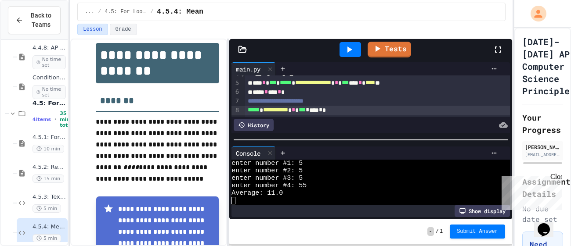
click at [354, 53] on icon at bounding box center [349, 49] width 11 height 11
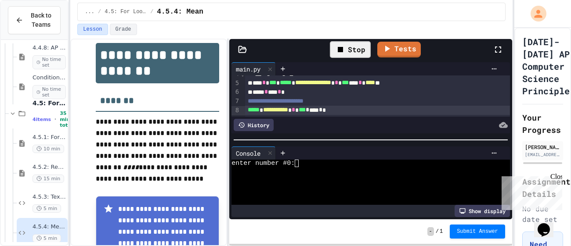
click at [384, 54] on link "Tests" at bounding box center [398, 50] width 43 height 16
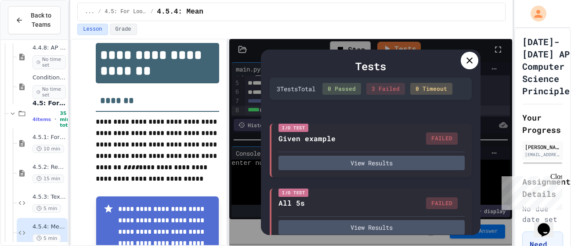
scroll to position [78, 0]
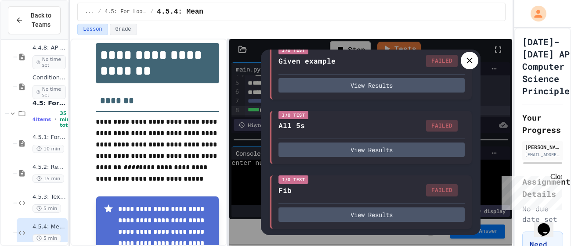
click at [463, 63] on div at bounding box center [470, 61] width 18 height 18
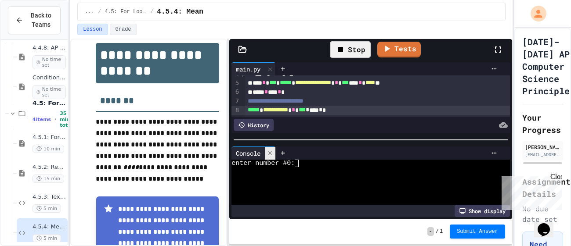
click at [274, 152] on div at bounding box center [270, 153] width 11 height 13
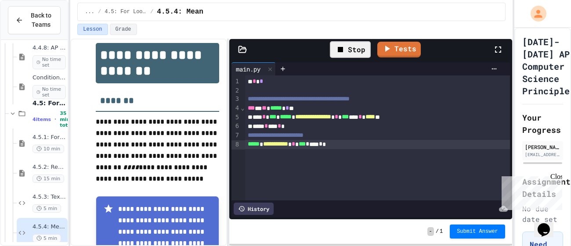
scroll to position [0, 0]
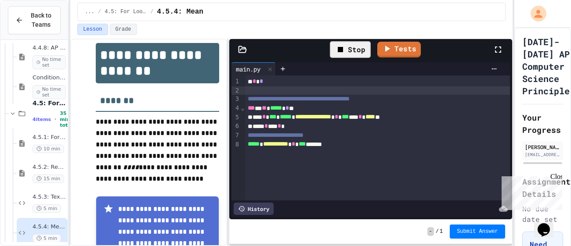
click at [306, 92] on div at bounding box center [377, 91] width 265 height 9
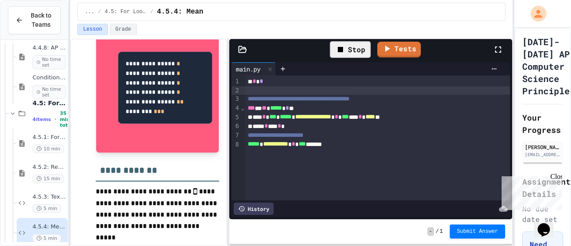
scroll to position [713, 0]
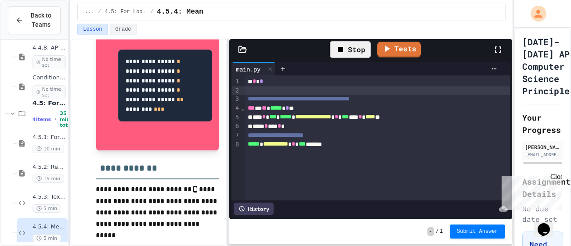
click at [367, 52] on div "Stop" at bounding box center [350, 49] width 41 height 17
click at [367, 52] on div "Tests" at bounding box center [374, 50] width 237 height 24
click at [347, 53] on icon at bounding box center [349, 49] width 11 height 11
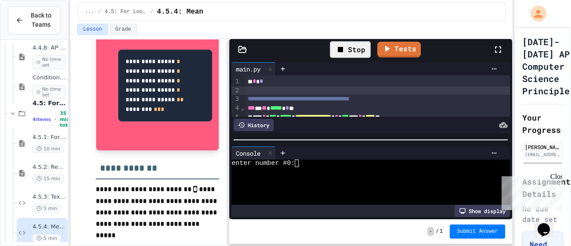
click at [356, 208] on div "Show display" at bounding box center [370, 211] width 278 height 12
click at [346, 161] on div "enter number #0:" at bounding box center [365, 163] width 269 height 7
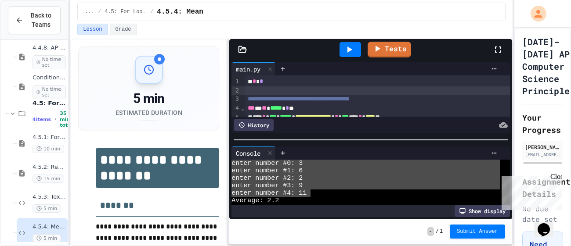
scroll to position [0, 0]
drag, startPoint x: 309, startPoint y: 187, endPoint x: 302, endPoint y: 163, distance: 24.7
click at [302, 163] on div "enter number #0: 3 enter number #1: 6 enter number #2: 2 enter number #3: 9 ent…" at bounding box center [365, 182] width 269 height 45
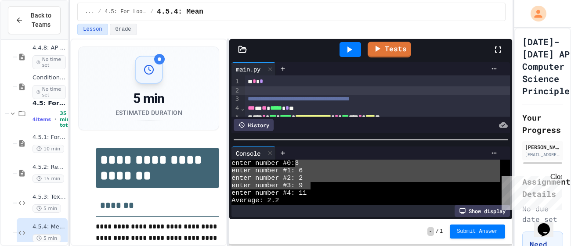
drag, startPoint x: 299, startPoint y: 163, endPoint x: 310, endPoint y: 177, distance: 18.1
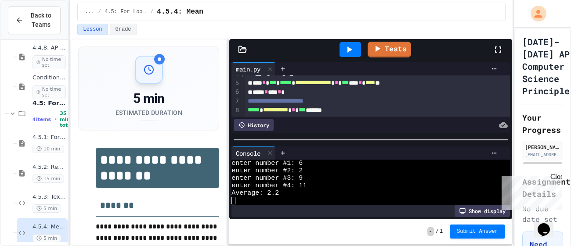
scroll to position [7, 0]
click at [357, 46] on div at bounding box center [350, 49] width 22 height 15
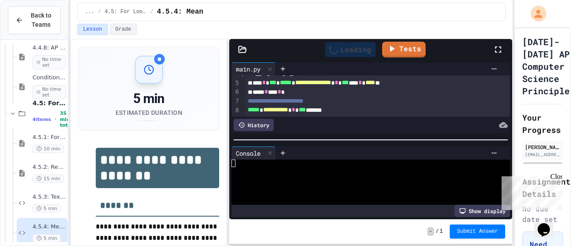
scroll to position [0, 0]
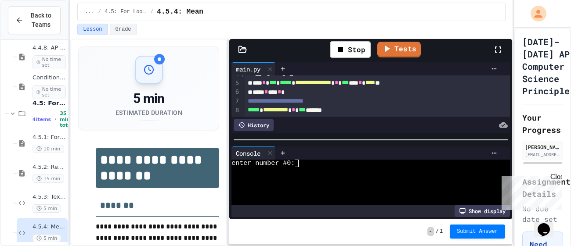
click at [376, 191] on div at bounding box center [365, 193] width 269 height 7
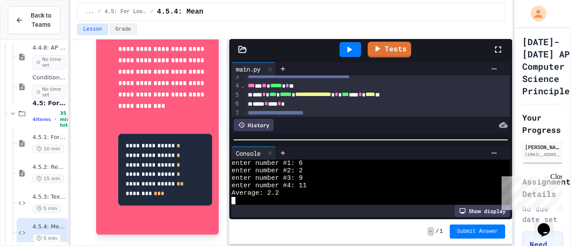
scroll to position [23, 0]
click at [400, 94] on div "**********" at bounding box center [377, 94] width 265 height 9
click at [342, 51] on div at bounding box center [350, 49] width 22 height 15
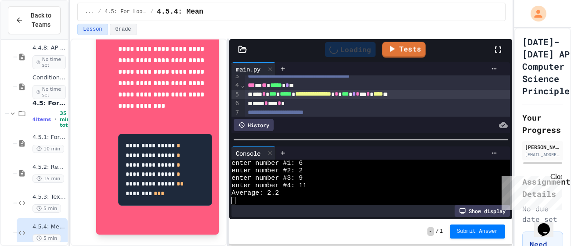
scroll to position [0, 0]
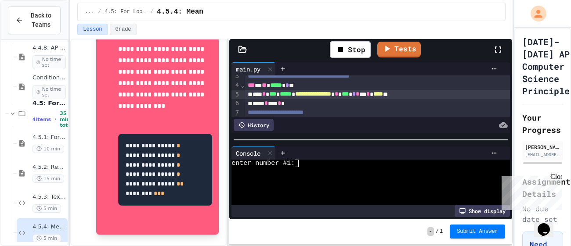
click at [378, 172] on div at bounding box center [365, 170] width 269 height 7
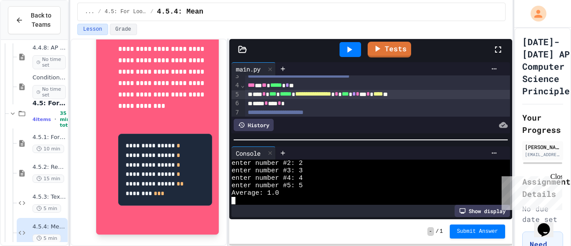
scroll to position [7, 0]
click at [358, 62] on div at bounding box center [388, 68] width 225 height 13
click at [356, 58] on div at bounding box center [350, 50] width 30 height 24
click at [352, 42] on div at bounding box center [350, 49] width 22 height 15
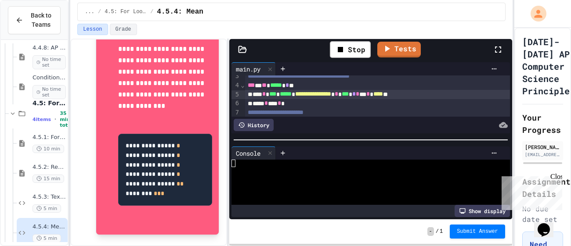
click at [361, 181] on div at bounding box center [365, 178] width 269 height 7
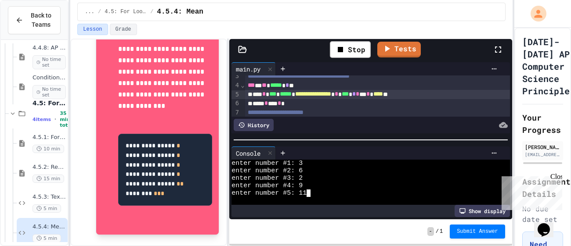
scroll to position [7, 0]
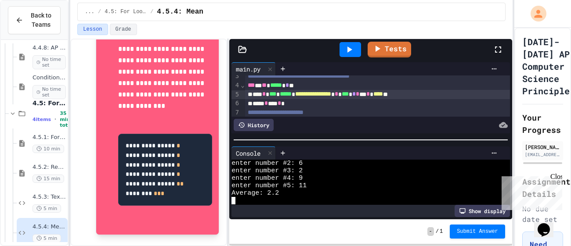
click at [331, 91] on span "**********" at bounding box center [313, 94] width 36 height 6
click at [353, 54] on icon at bounding box center [349, 49] width 11 height 11
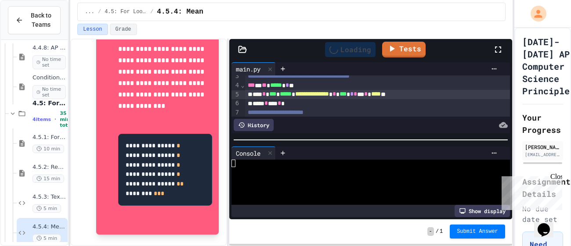
scroll to position [0, 0]
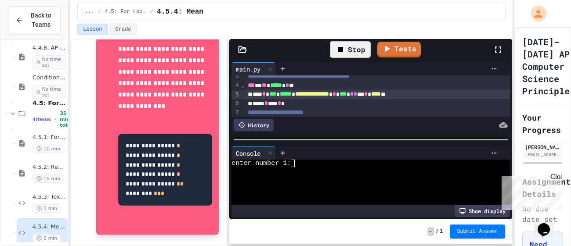
click at [360, 158] on div at bounding box center [388, 153] width 225 height 13
click at [360, 166] on div "enter number 1:" at bounding box center [365, 163] width 269 height 7
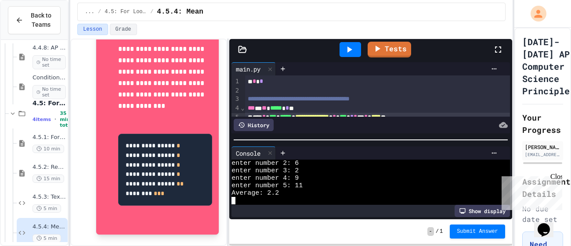
scroll to position [34, 0]
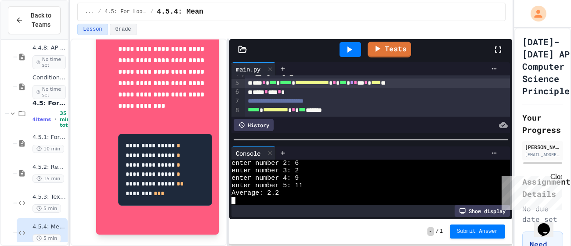
click at [296, 91] on div "**** * *** * *" at bounding box center [377, 92] width 265 height 9
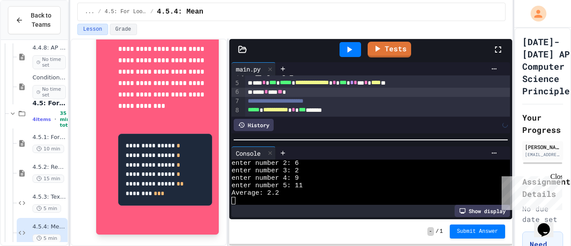
click at [349, 52] on icon at bounding box center [349, 49] width 11 height 11
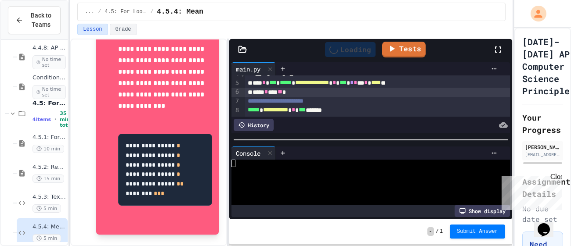
scroll to position [0, 0]
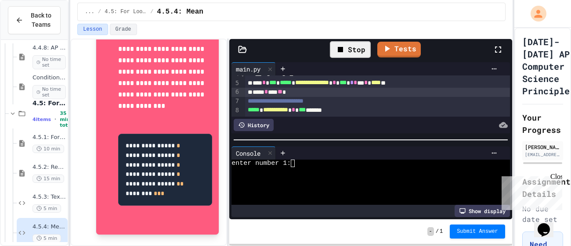
click at [347, 165] on div "enter number 1:" at bounding box center [365, 163] width 269 height 7
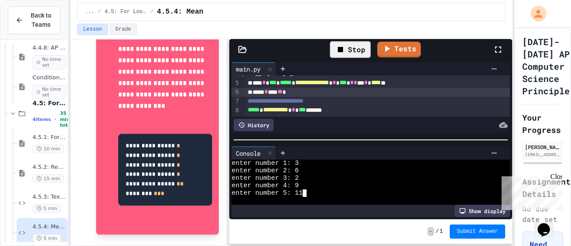
scroll to position [7, 0]
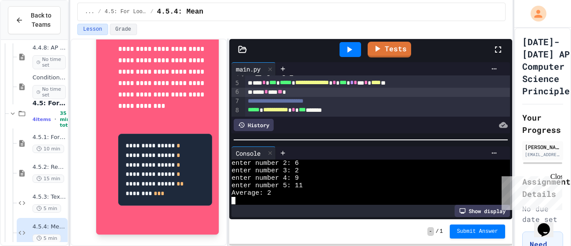
click at [282, 91] on span "**" at bounding box center [280, 92] width 5 height 6
click at [354, 52] on icon at bounding box center [349, 49] width 11 height 11
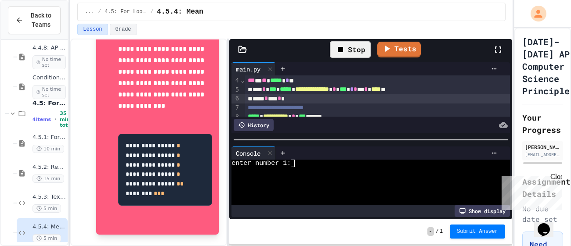
scroll to position [26, 0]
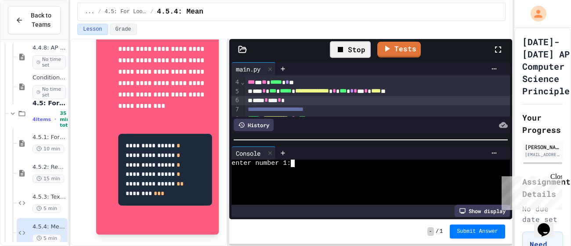
click at [399, 162] on div "enter number 1:" at bounding box center [365, 163] width 269 height 7
click at [352, 43] on div "Stop" at bounding box center [350, 49] width 41 height 17
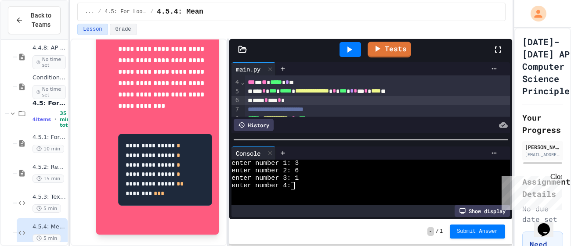
click at [353, 47] on icon at bounding box center [349, 49] width 11 height 11
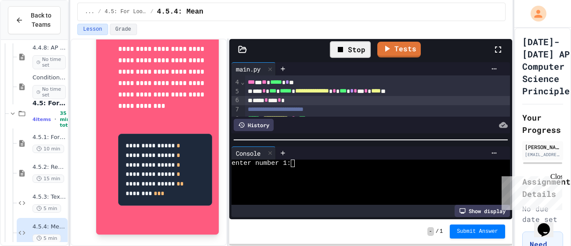
click at [391, 177] on div at bounding box center [365, 178] width 269 height 7
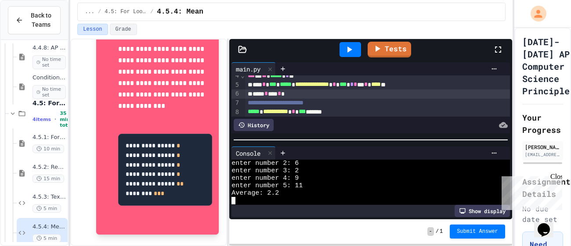
scroll to position [34, 0]
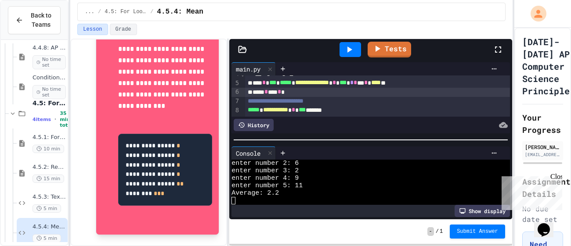
click at [268, 93] on span "*" at bounding box center [266, 92] width 4 height 6
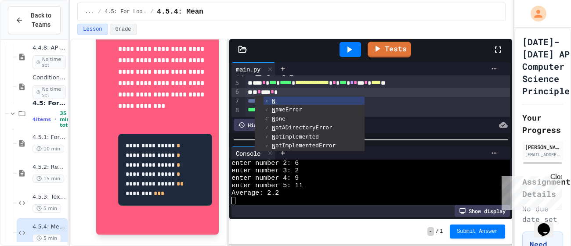
click at [261, 92] on span "*" at bounding box center [259, 92] width 4 height 6
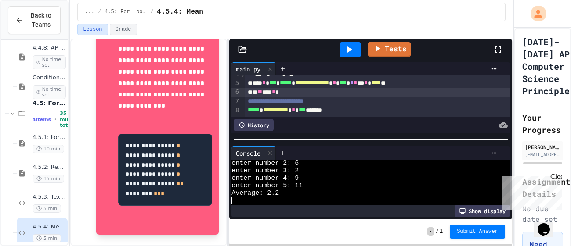
click at [300, 91] on div "* ** *** * *" at bounding box center [377, 92] width 265 height 9
click at [346, 54] on icon at bounding box center [349, 49] width 11 height 11
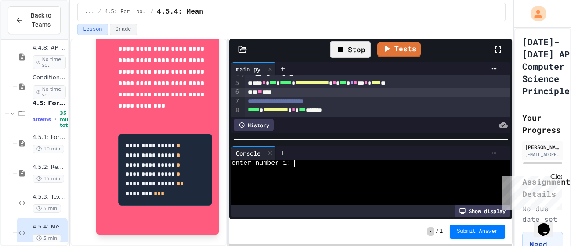
click at [320, 190] on div at bounding box center [365, 193] width 269 height 7
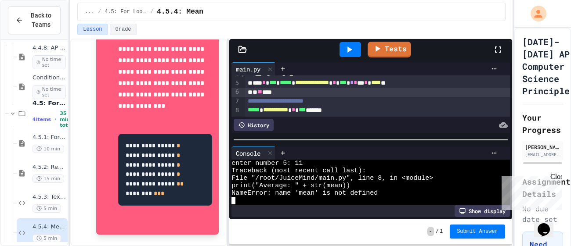
scroll to position [30, 0]
click at [352, 112] on div "**********" at bounding box center [377, 110] width 265 height 9
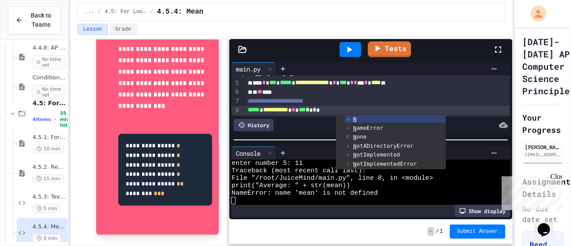
click at [348, 50] on icon at bounding box center [349, 50] width 5 height 6
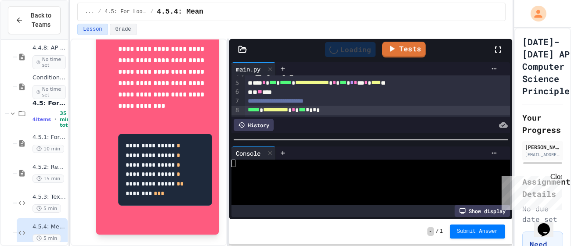
scroll to position [0, 0]
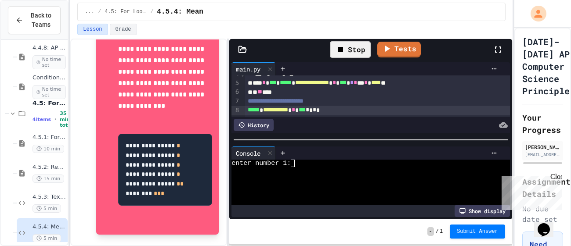
click at [354, 187] on div at bounding box center [365, 185] width 269 height 7
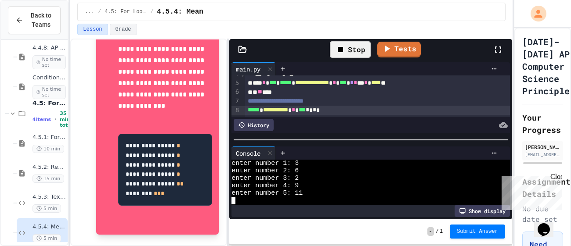
scroll to position [7, 0]
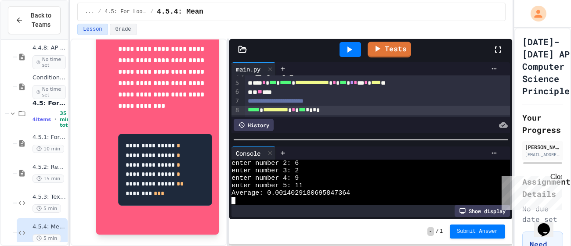
click at [262, 90] on span "**" at bounding box center [259, 92] width 5 height 6
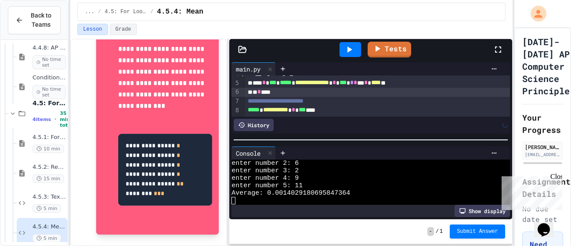
click at [266, 91] on div "* * ***" at bounding box center [377, 92] width 265 height 9
click at [353, 54] on icon at bounding box center [349, 49] width 11 height 11
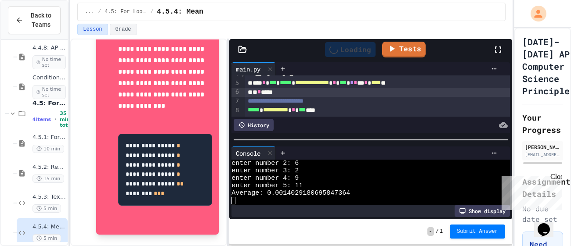
scroll to position [0, 0]
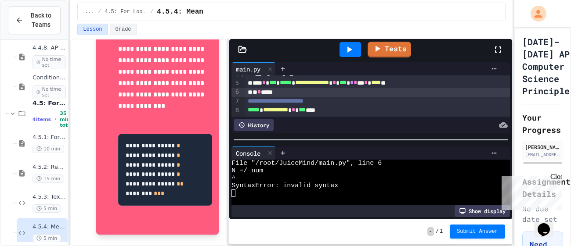
click at [269, 93] on div "* * *****" at bounding box center [377, 92] width 265 height 9
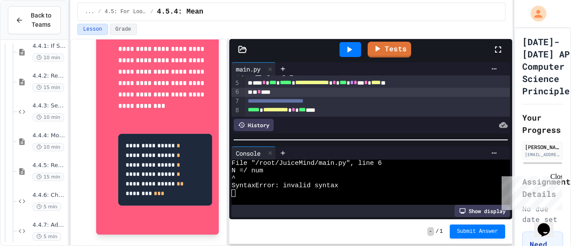
scroll to position [135, 0]
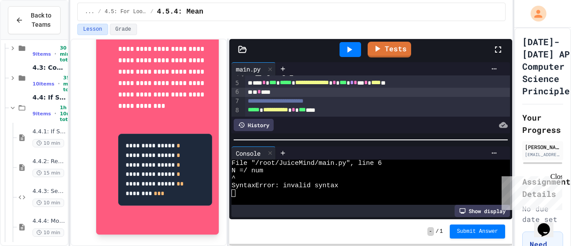
click at [505, 49] on div at bounding box center [502, 50] width 19 height 24
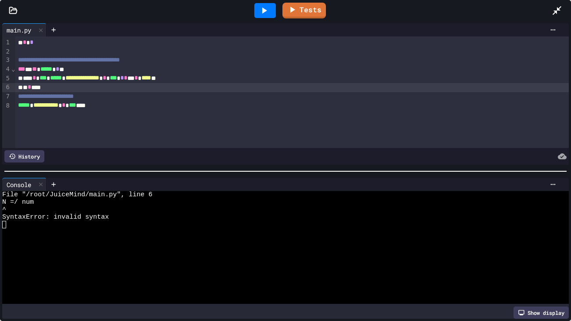
click at [238, 58] on div "**********" at bounding box center [291, 60] width 553 height 9
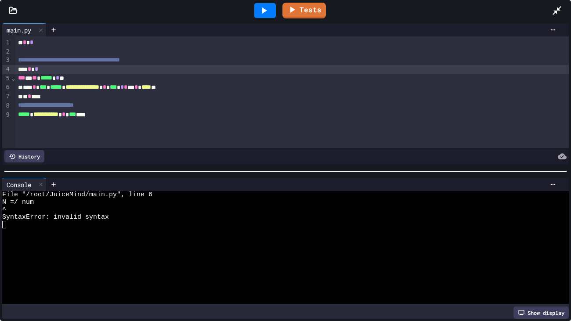
click at [31, 98] on div "* * ***" at bounding box center [291, 96] width 553 height 9
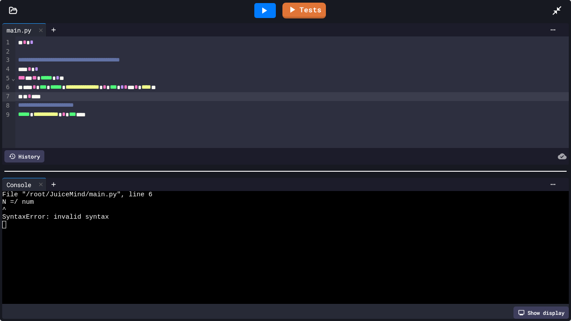
click at [30, 98] on div "* * ***" at bounding box center [291, 96] width 553 height 9
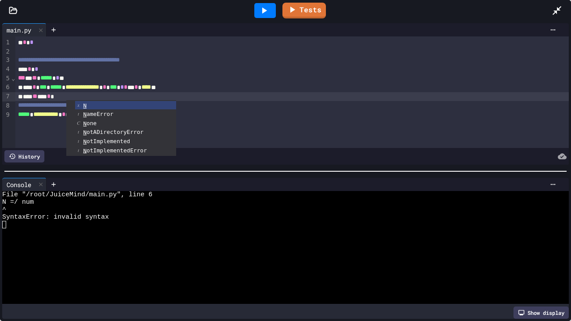
click at [261, 17] on div at bounding box center [265, 10] width 22 height 15
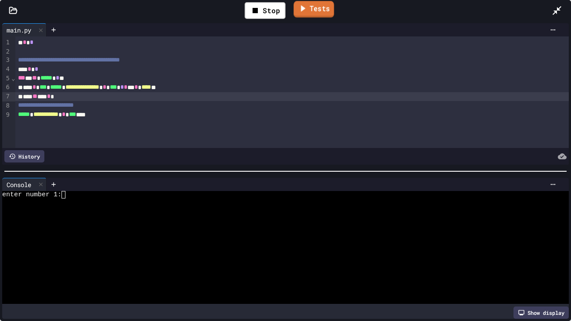
click at [309, 14] on link "Tests" at bounding box center [314, 9] width 40 height 17
click at [309, 14] on link "Tests" at bounding box center [313, 9] width 43 height 17
click at [312, 12] on link "Tests" at bounding box center [313, 9] width 43 height 17
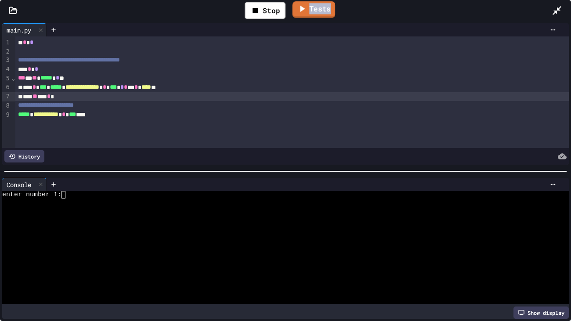
click at [312, 12] on link "Tests" at bounding box center [313, 9] width 43 height 17
click at [307, 12] on icon at bounding box center [302, 8] width 11 height 11
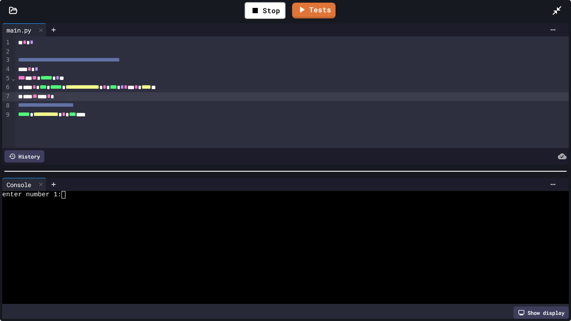
click at [557, 14] on icon at bounding box center [557, 10] width 11 height 11
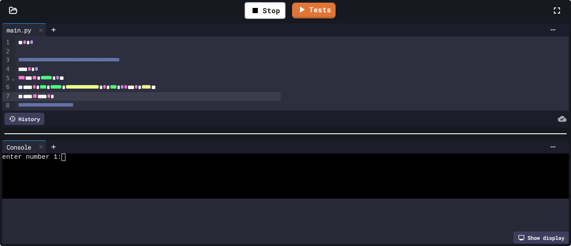
click at [467, 73] on div "Tests" at bounding box center [371, 66] width 202 height 16
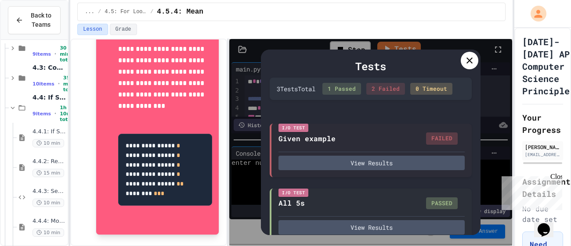
click at [467, 68] on div at bounding box center [470, 61] width 18 height 18
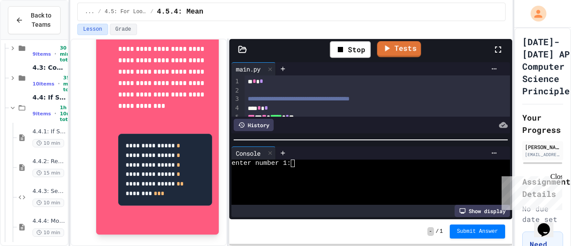
click at [402, 46] on link "Tests" at bounding box center [399, 49] width 44 height 16
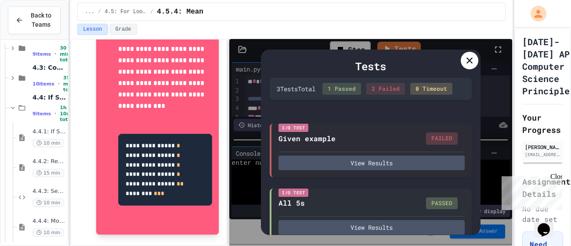
scroll to position [78, 0]
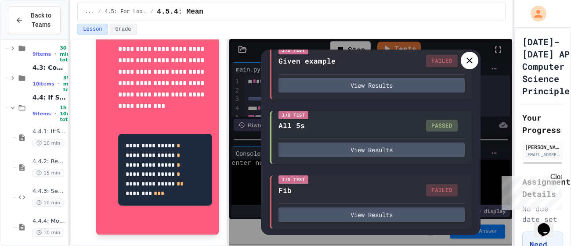
click at [465, 62] on icon at bounding box center [469, 60] width 11 height 11
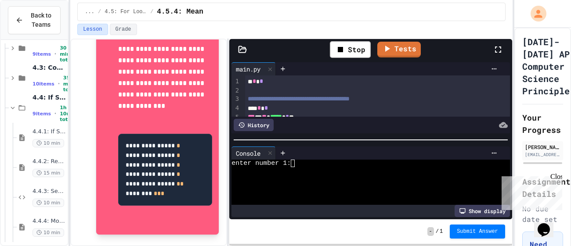
click at [494, 48] on icon at bounding box center [498, 49] width 11 height 11
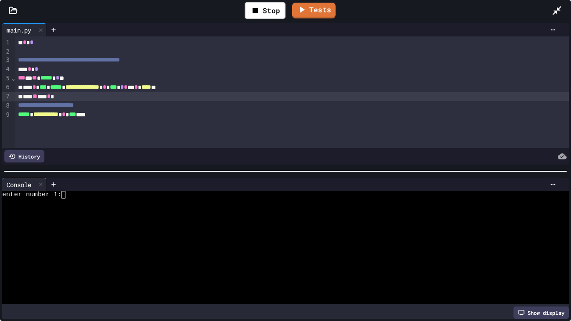
click at [173, 86] on div "**********" at bounding box center [291, 87] width 553 height 9
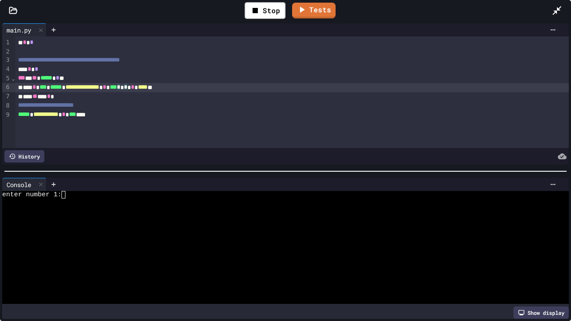
click at [110, 117] on div "**********" at bounding box center [291, 114] width 553 height 9
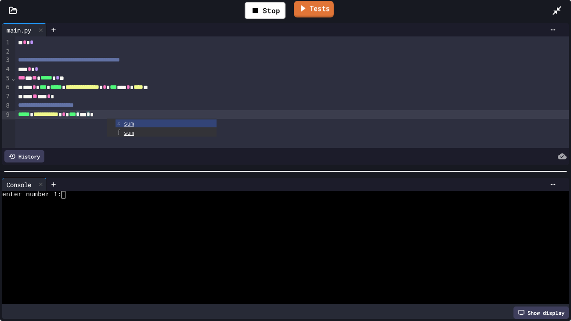
click at [299, 11] on icon at bounding box center [303, 8] width 10 height 11
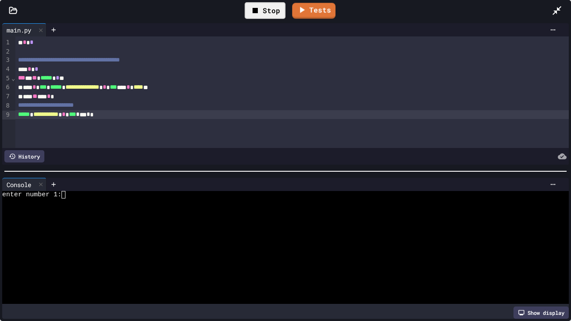
click at [280, 9] on div "Stop" at bounding box center [265, 10] width 41 height 17
click at [297, 12] on icon at bounding box center [292, 9] width 11 height 11
click at [553, 9] on icon at bounding box center [557, 10] width 11 height 11
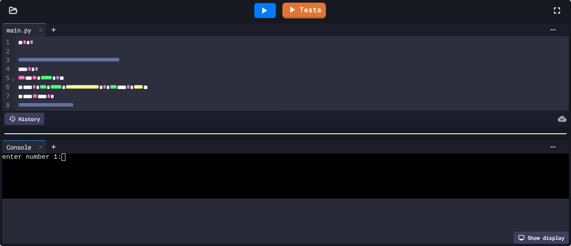
scroll to position [0, 0]
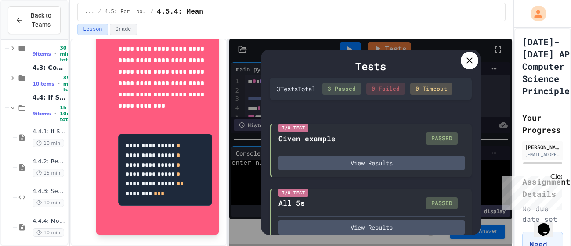
click at [460, 65] on div "Tests" at bounding box center [371, 66] width 202 height 16
click at [468, 61] on icon at bounding box center [469, 61] width 6 height 6
